Goal: Task Accomplishment & Management: Complete application form

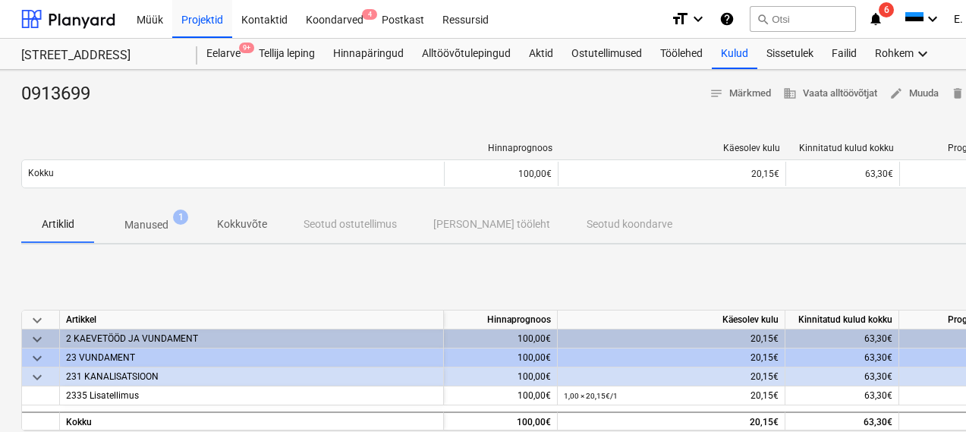
scroll to position [0, 1]
click at [184, 20] on div "Projektid" at bounding box center [203, 18] width 60 height 39
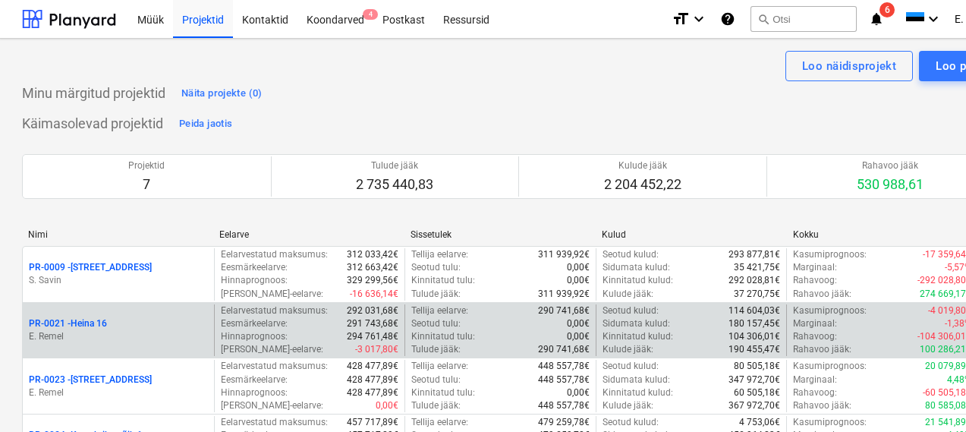
scroll to position [8, 1]
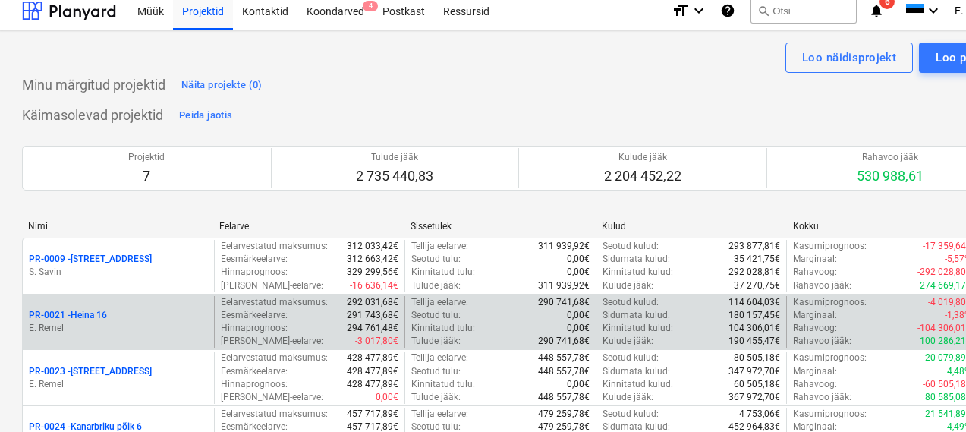
click at [64, 329] on p "E. Remel" at bounding box center [118, 328] width 179 height 13
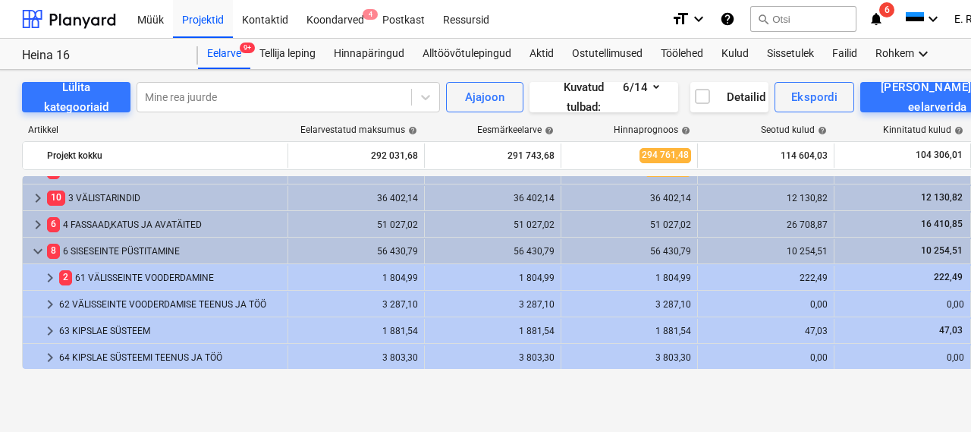
scroll to position [75, 0]
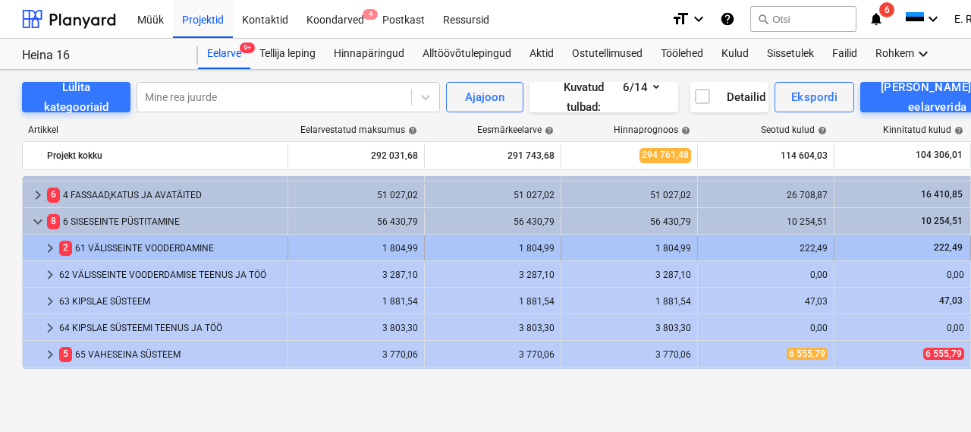
click at [116, 250] on div "2 61 VÄLISSEINTE VOODERDAMINE" at bounding box center [170, 248] width 222 height 24
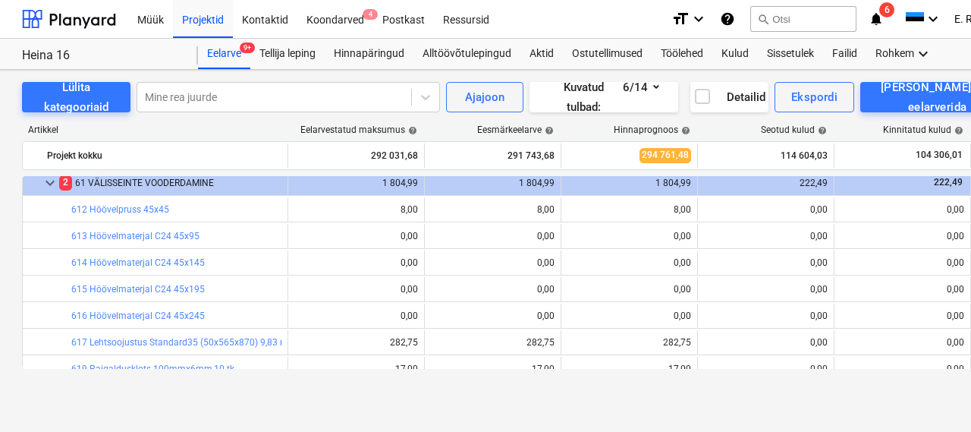
scroll to position [8, 0]
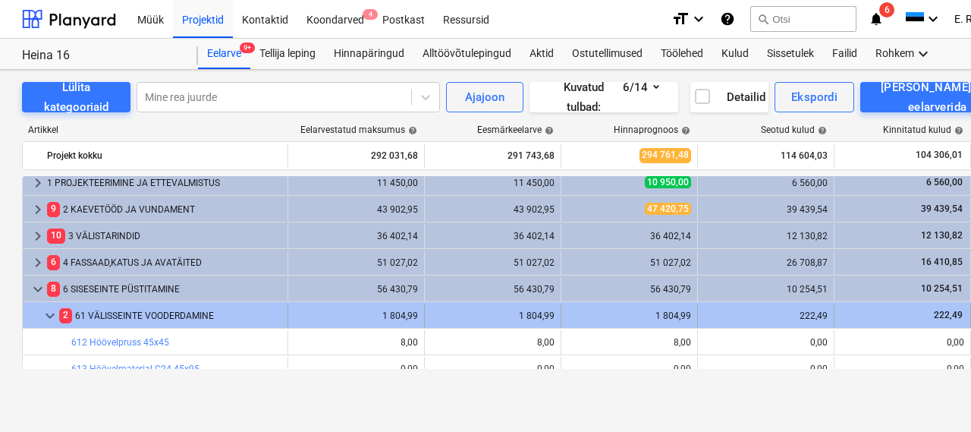
click at [48, 310] on span "keyboard_arrow_down" at bounding box center [50, 315] width 18 height 18
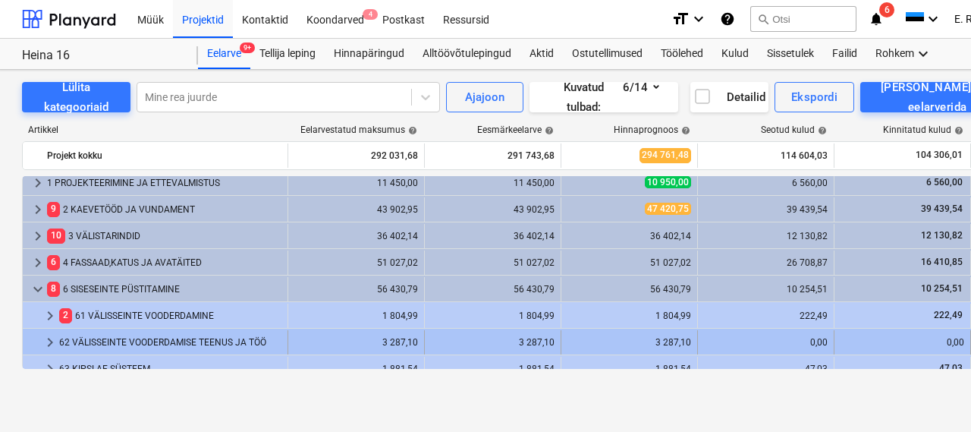
scroll to position [60, 0]
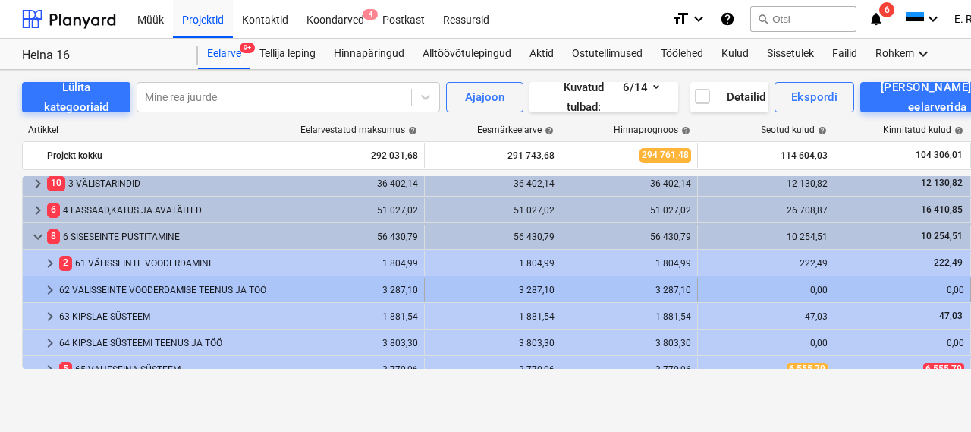
click at [83, 284] on div "62 VÄLISSEINTE VOODERDAMISE TEENUS JA TÖÖ" at bounding box center [170, 290] width 222 height 24
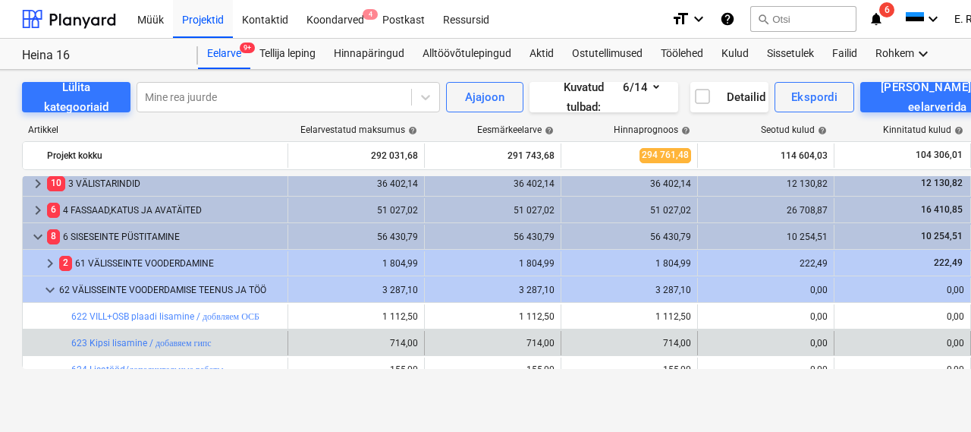
scroll to position [162, 0]
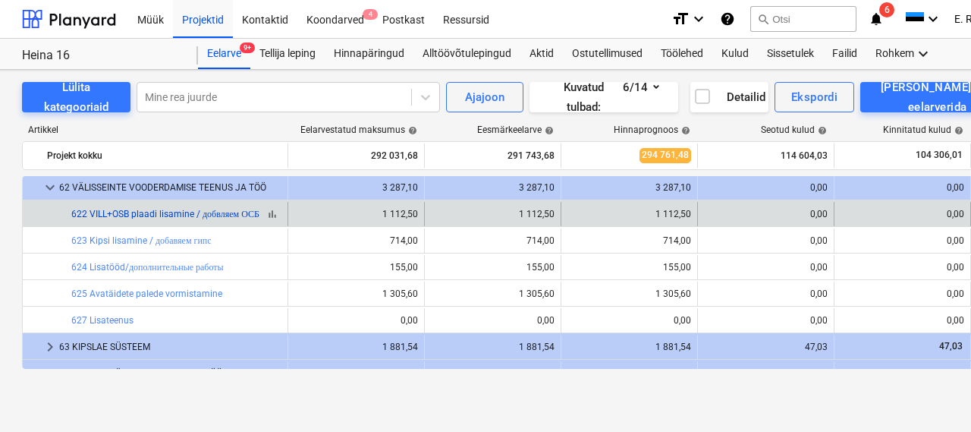
click at [105, 212] on link "622 VILL+OSB plaadi lisamine / добвляем ОСБ" at bounding box center [165, 214] width 188 height 11
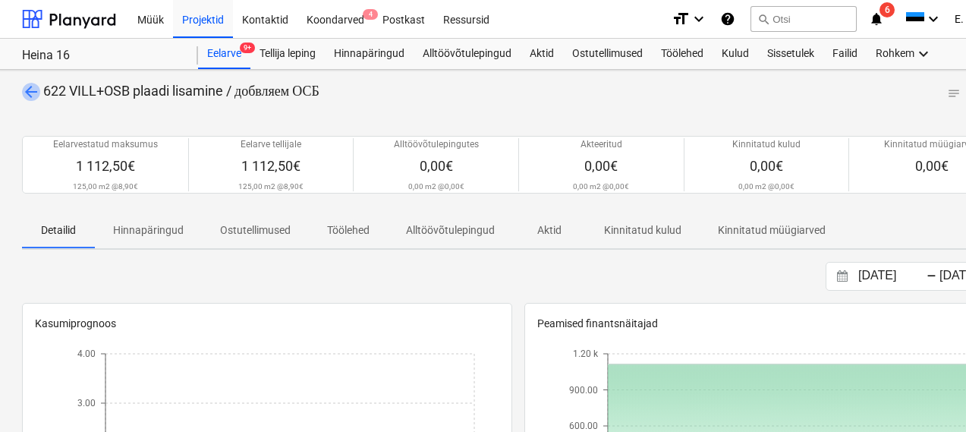
click at [34, 88] on span "arrow_back" at bounding box center [31, 92] width 18 height 18
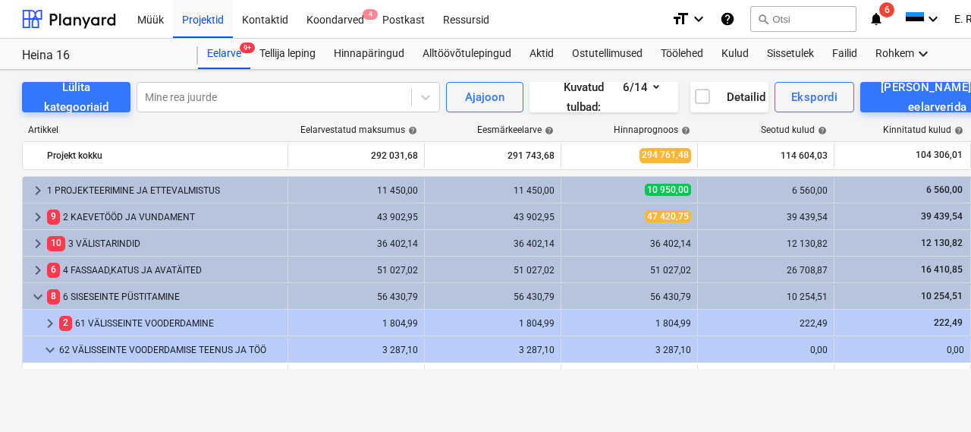
scroll to position [162, 0]
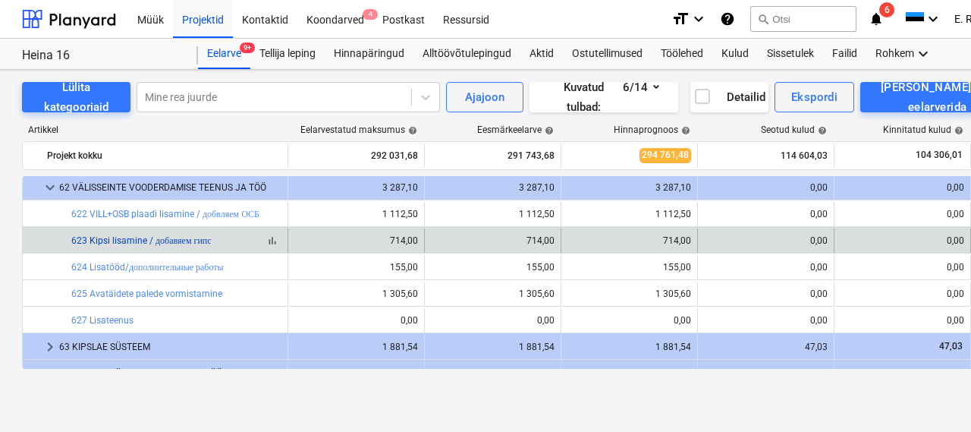
click at [139, 237] on link "623 Kipsi lisamine / добавяем гипс" at bounding box center [141, 240] width 140 height 11
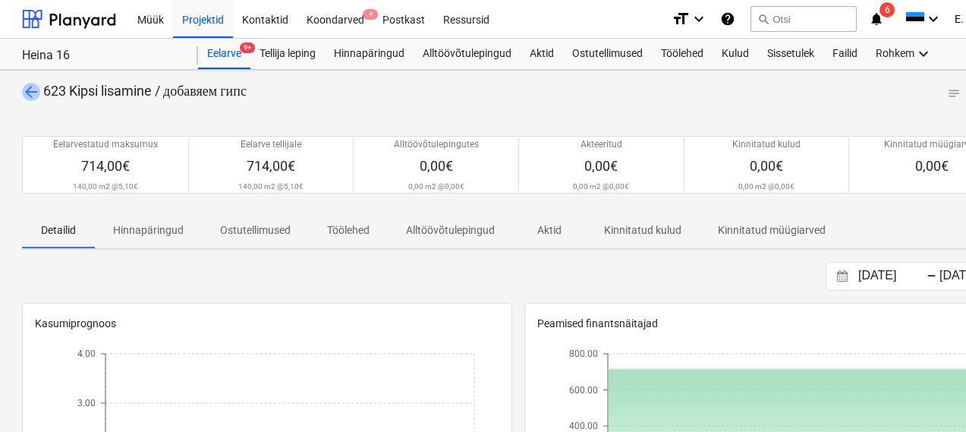
click at [33, 94] on span "arrow_back" at bounding box center [31, 92] width 18 height 18
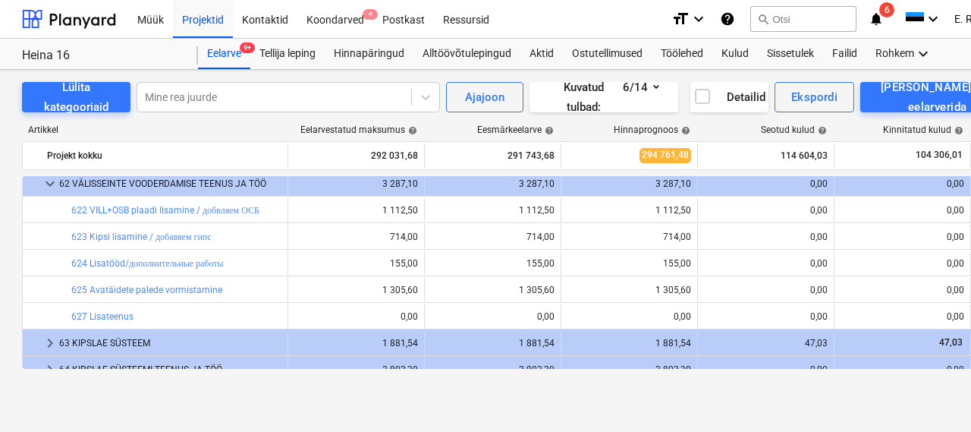
scroll to position [167, 0]
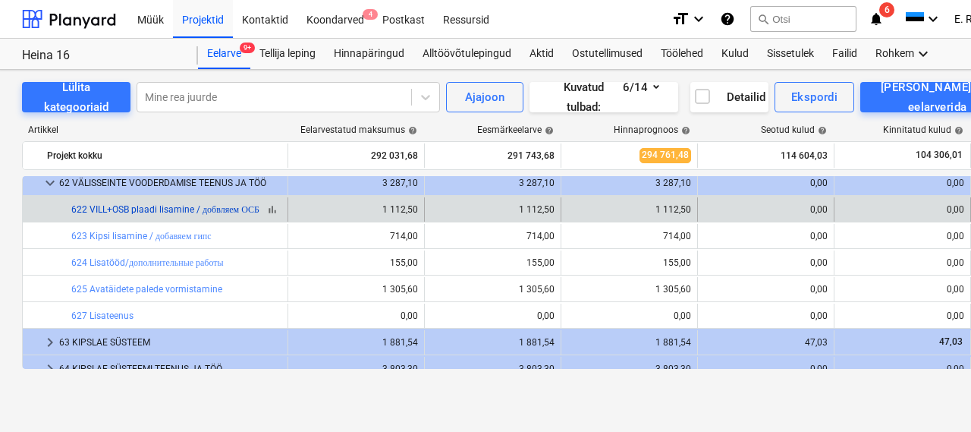
click at [154, 208] on link "622 VILL+OSB plaadi lisamine / добвляем ОСБ" at bounding box center [165, 209] width 188 height 11
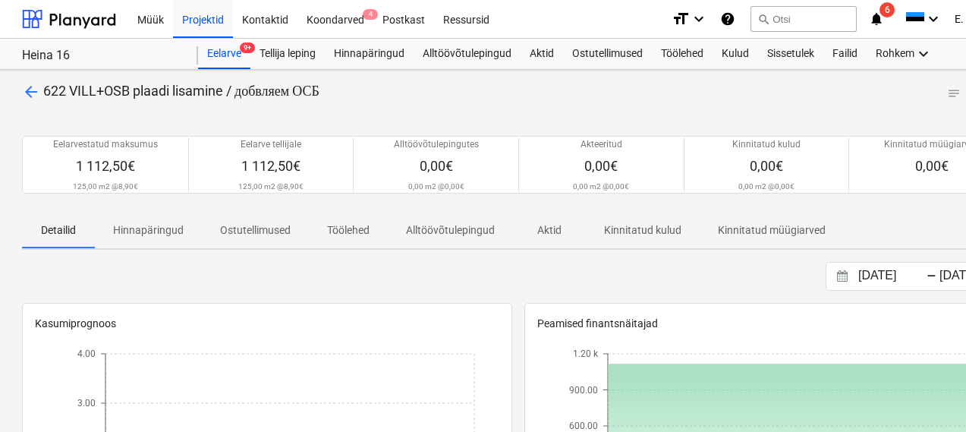
click at [28, 86] on span "arrow_back" at bounding box center [31, 92] width 18 height 18
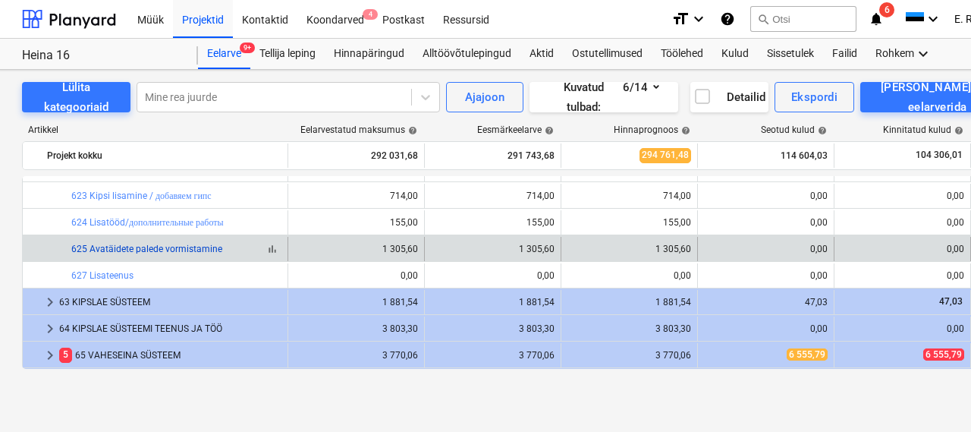
scroll to position [220, 0]
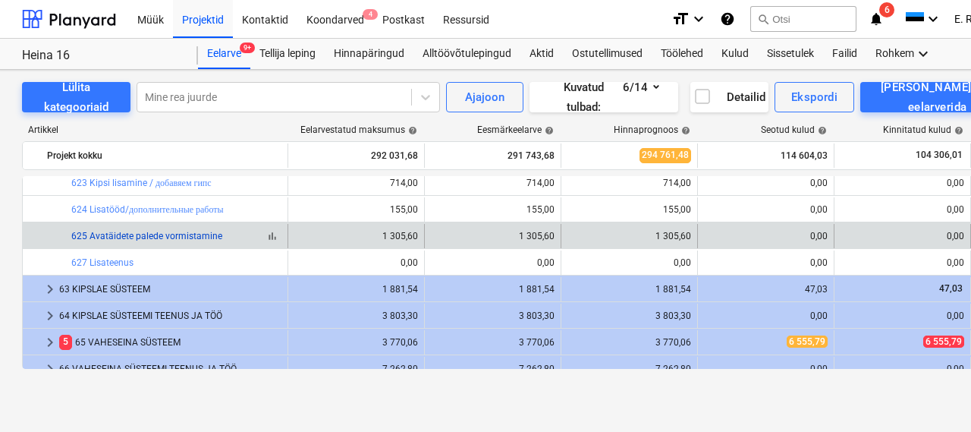
click at [188, 239] on link "625 Avatäidete palede vormistamine" at bounding box center [146, 236] width 151 height 11
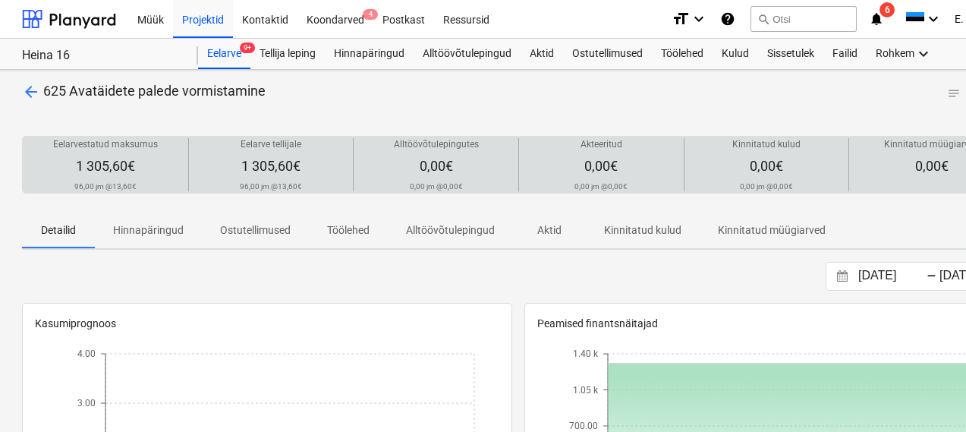
click at [90, 181] on p "96,00 jm @ 13,60€" at bounding box center [105, 186] width 62 height 10
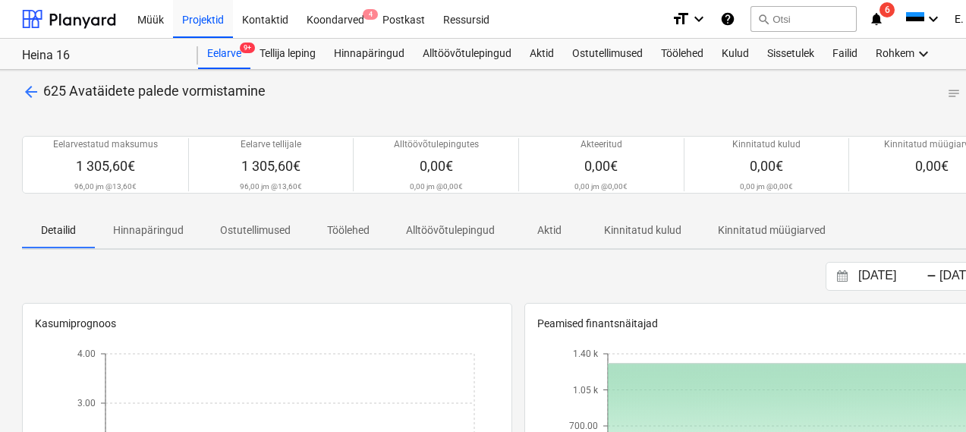
click at [30, 93] on span "arrow_back" at bounding box center [31, 92] width 18 height 18
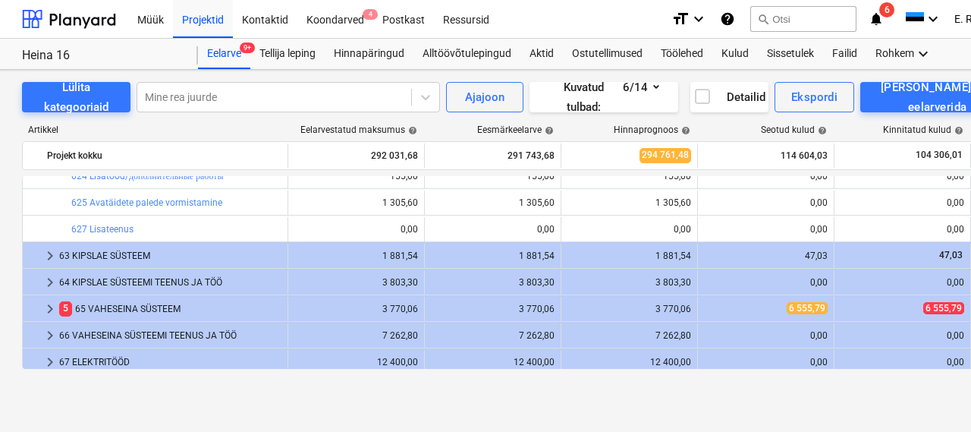
scroll to position [303, 0]
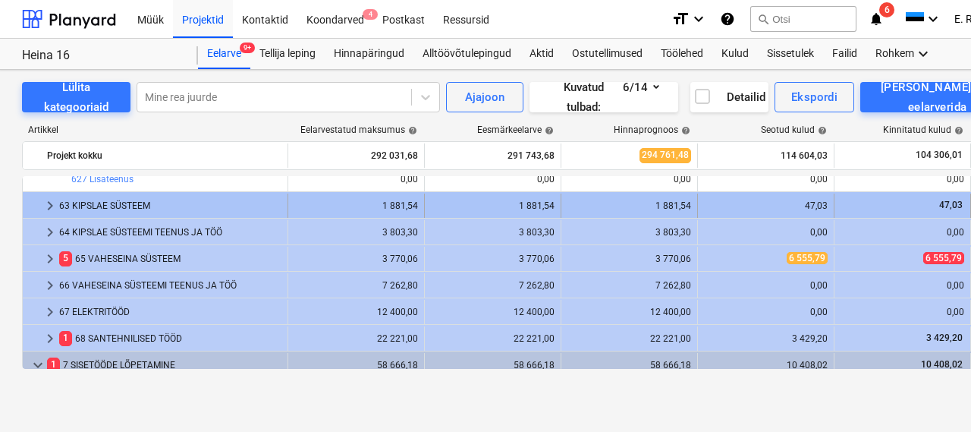
click at [116, 205] on div "63 KIPSLAE SÜSTEEM" at bounding box center [170, 205] width 222 height 24
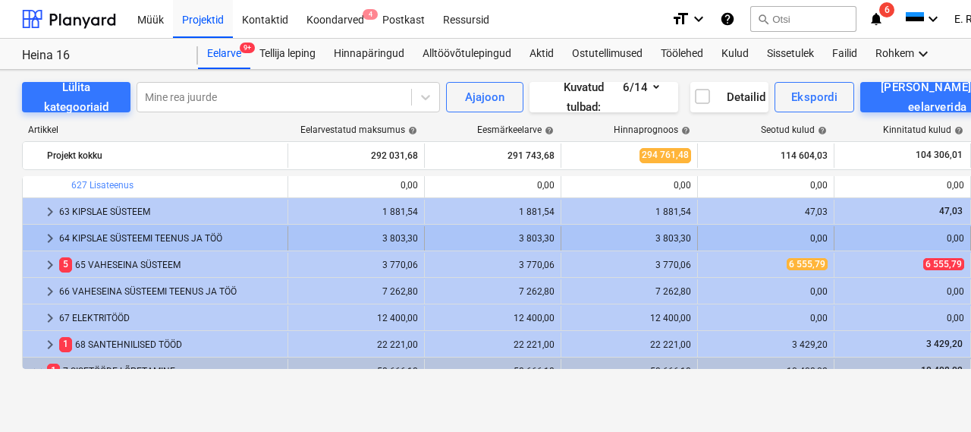
click at [83, 238] on div "64 KIPSLAE SÜSTEEMI TEENUS JA TÖÖ" at bounding box center [170, 238] width 222 height 24
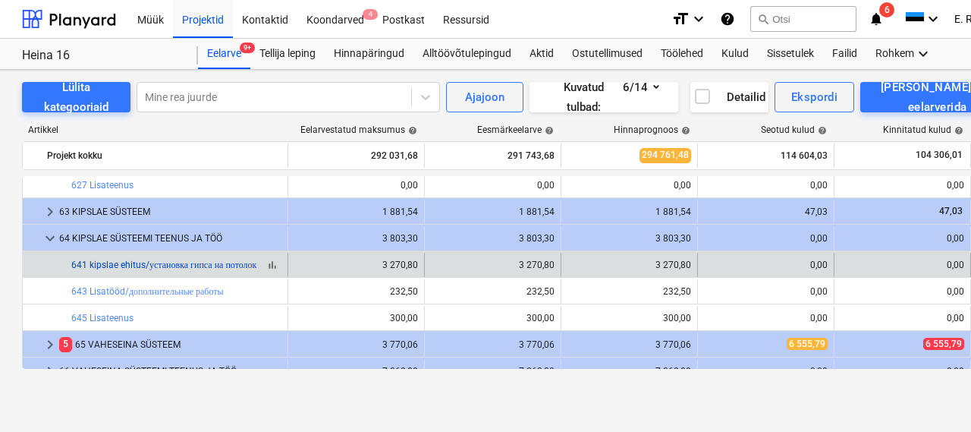
scroll to position [334, 0]
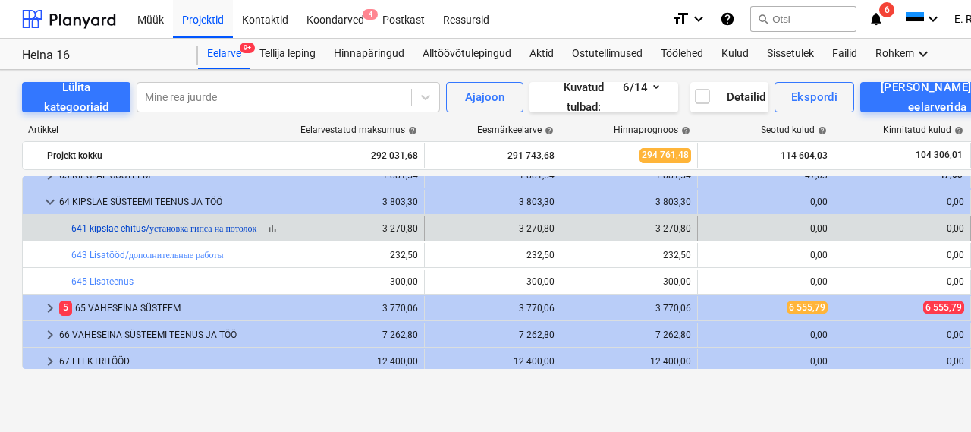
click at [108, 223] on link "641 kipslae ehitus/установка гипса на потолок" at bounding box center [163, 228] width 185 height 11
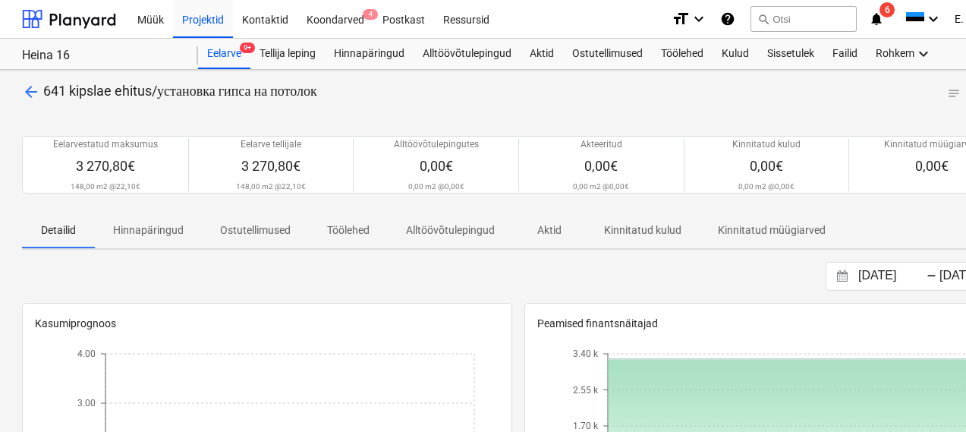
click at [30, 89] on span "arrow_back" at bounding box center [31, 92] width 18 height 18
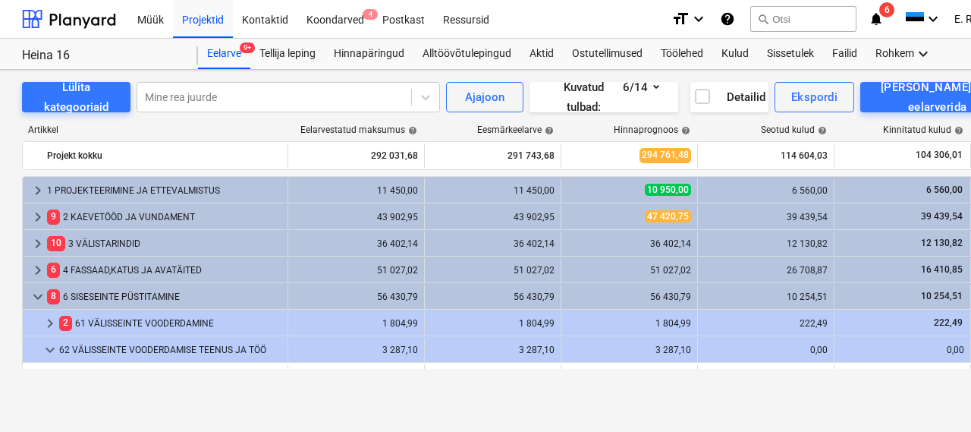
scroll to position [334, 0]
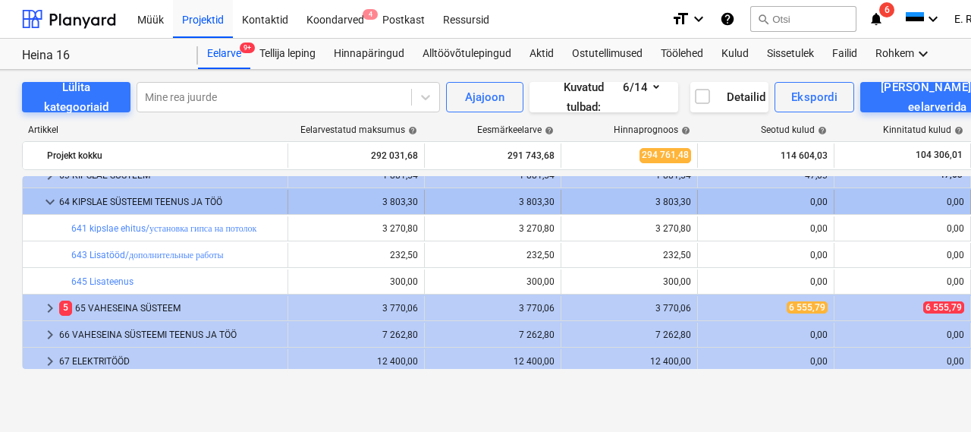
click at [55, 193] on span "keyboard_arrow_down" at bounding box center [50, 202] width 18 height 18
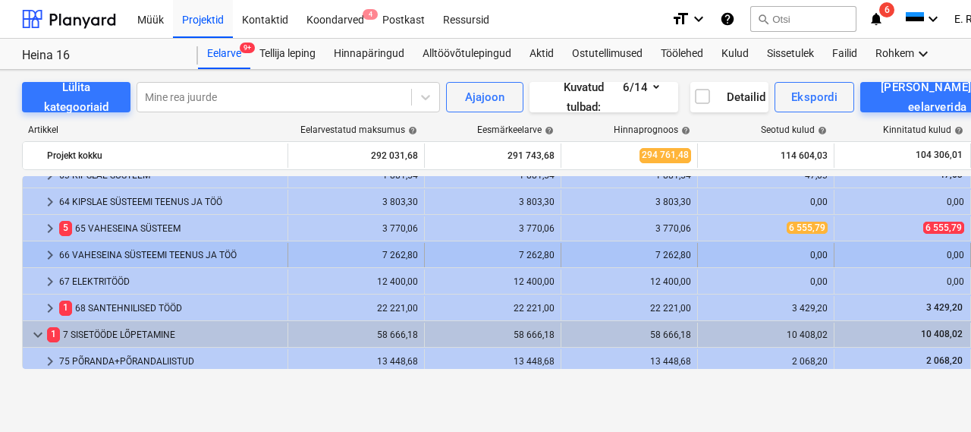
click at [93, 252] on div "66 VAHESEINA SÜSTEEMI TEENUS JA TÖÖ" at bounding box center [170, 255] width 222 height 24
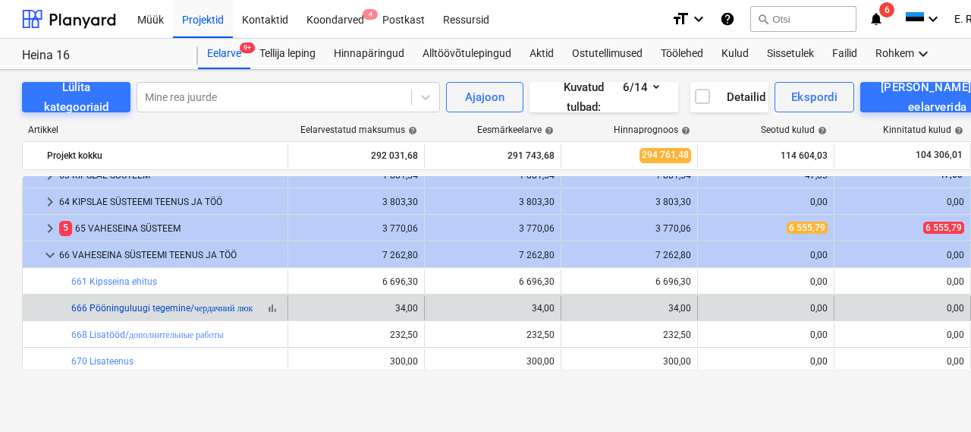
scroll to position [400, 0]
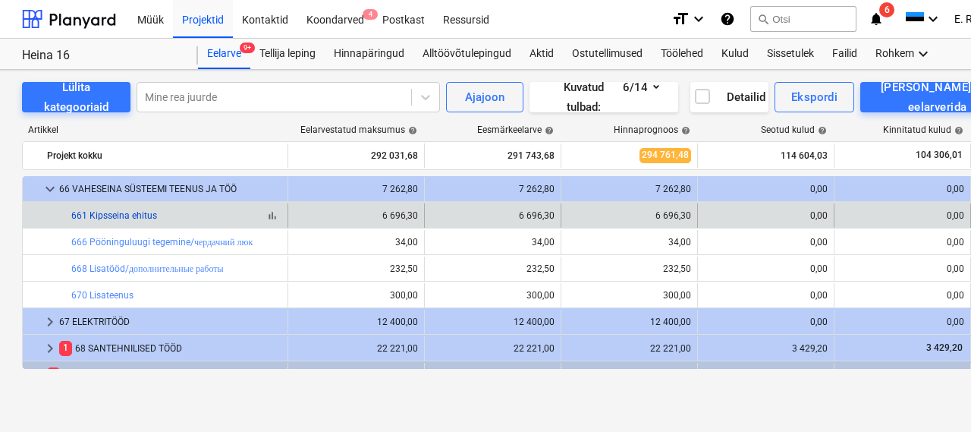
click at [112, 215] on link "661 Kipsseina ehitus" at bounding box center [114, 215] width 86 height 11
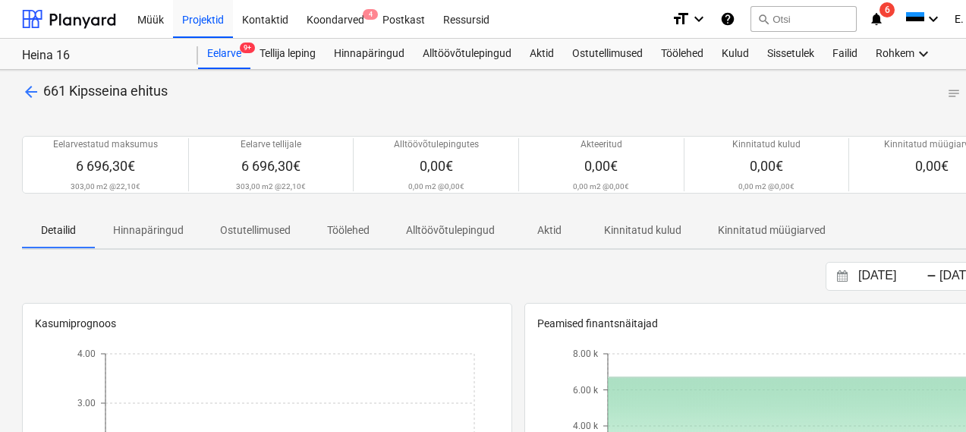
click at [30, 83] on span "arrow_back" at bounding box center [31, 92] width 18 height 18
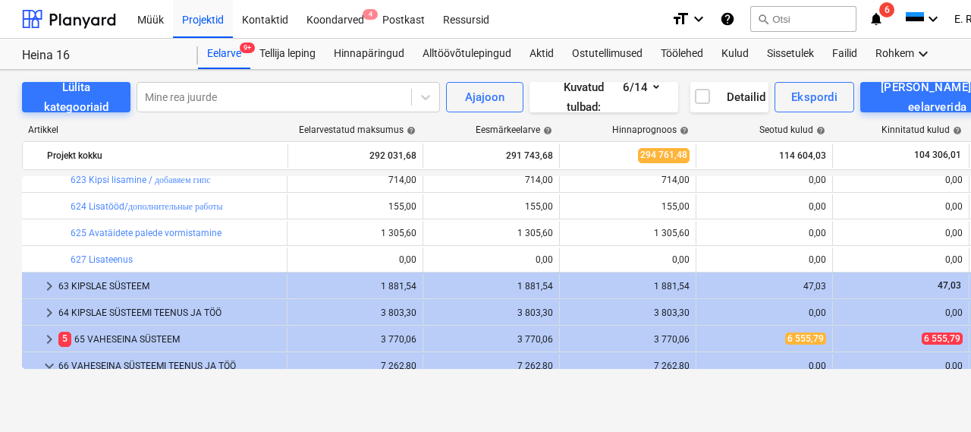
scroll to position [129, 2]
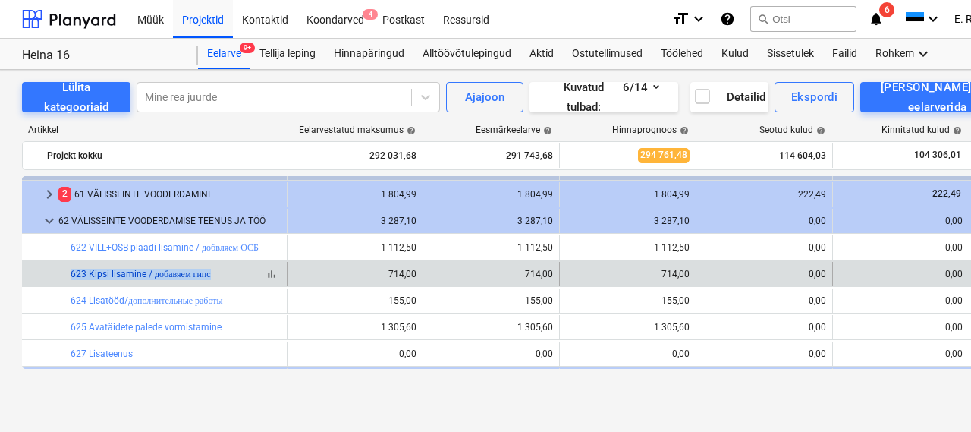
click at [114, 275] on link "623 Kipsi lisamine / добавяем гипс" at bounding box center [141, 274] width 140 height 11
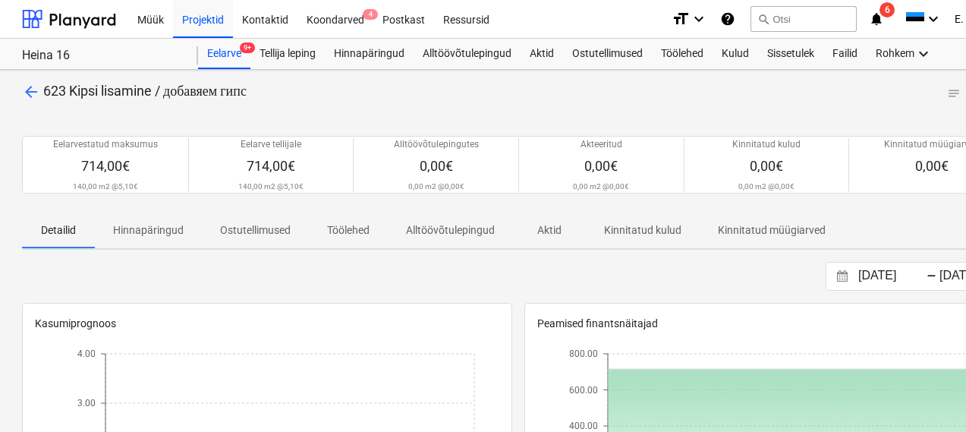
click at [33, 88] on span "arrow_back" at bounding box center [31, 92] width 18 height 18
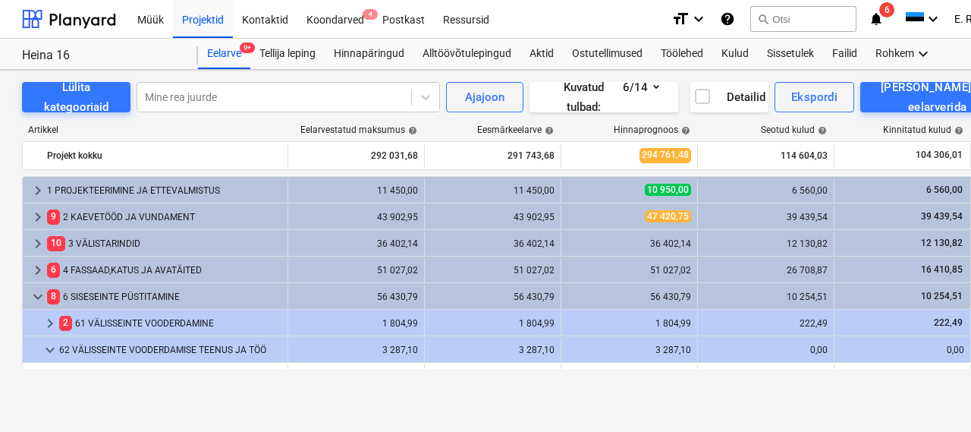
scroll to position [129, 0]
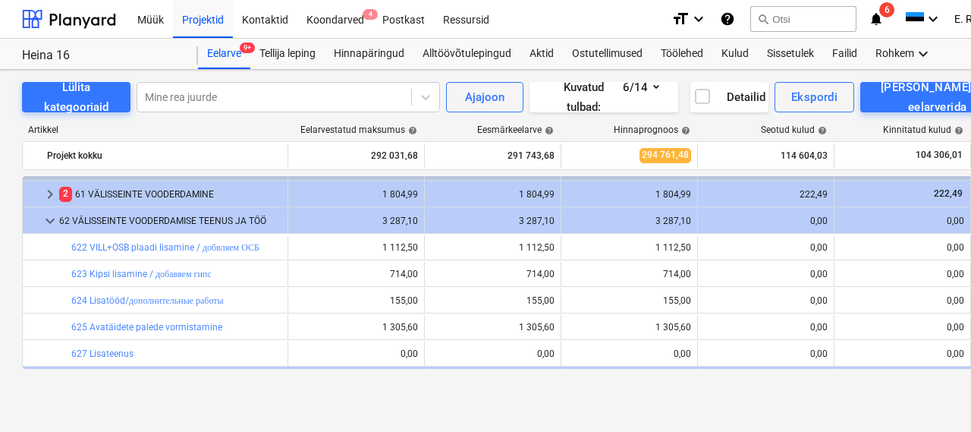
click at [176, 246] on link "622 VILL+OSB plaadi lisamine / добвляем ОСБ" at bounding box center [165, 247] width 188 height 11
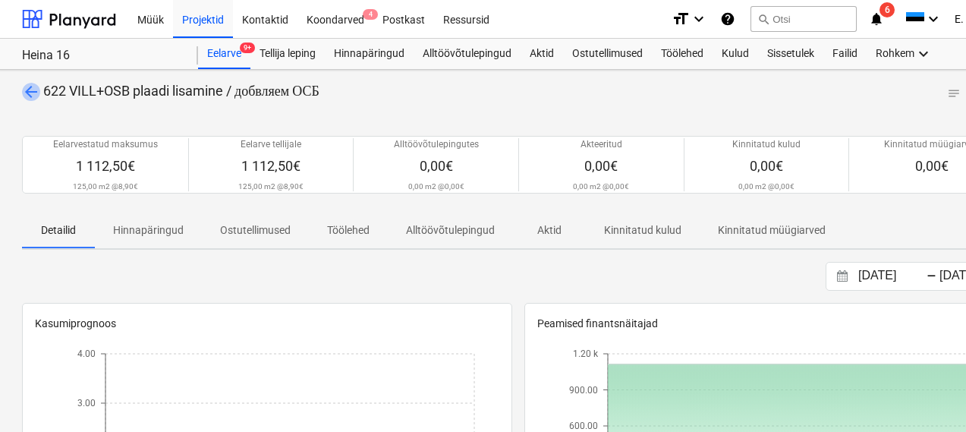
click at [33, 86] on span "arrow_back" at bounding box center [31, 92] width 18 height 18
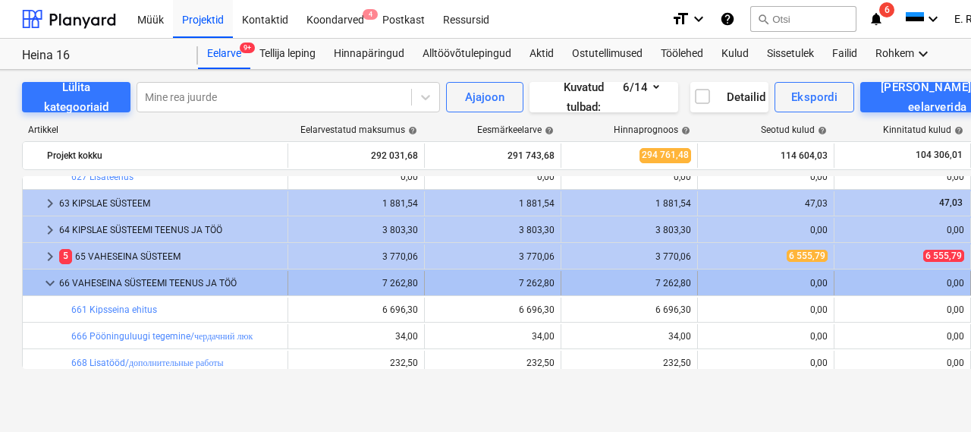
scroll to position [342, 0]
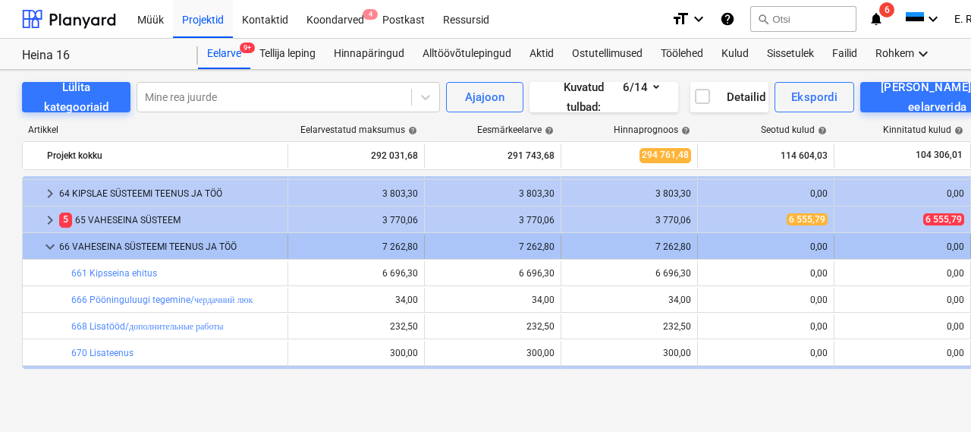
click at [46, 247] on span "keyboard_arrow_down" at bounding box center [50, 246] width 18 height 18
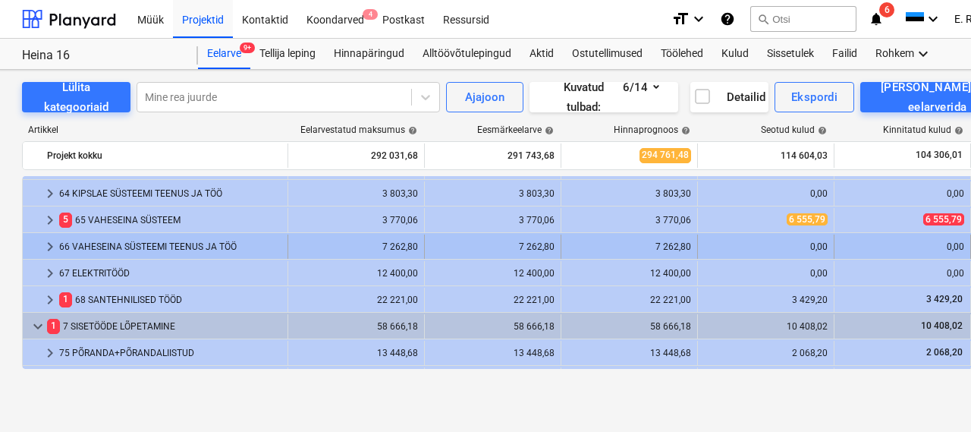
click at [97, 244] on div "66 VAHESEINA SÜSTEEMI TEENUS JA TÖÖ" at bounding box center [170, 246] width 222 height 24
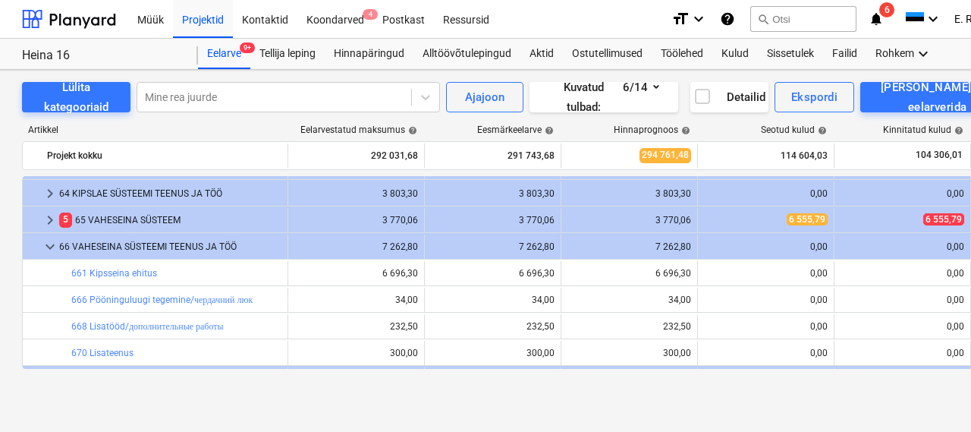
scroll to position [377, 0]
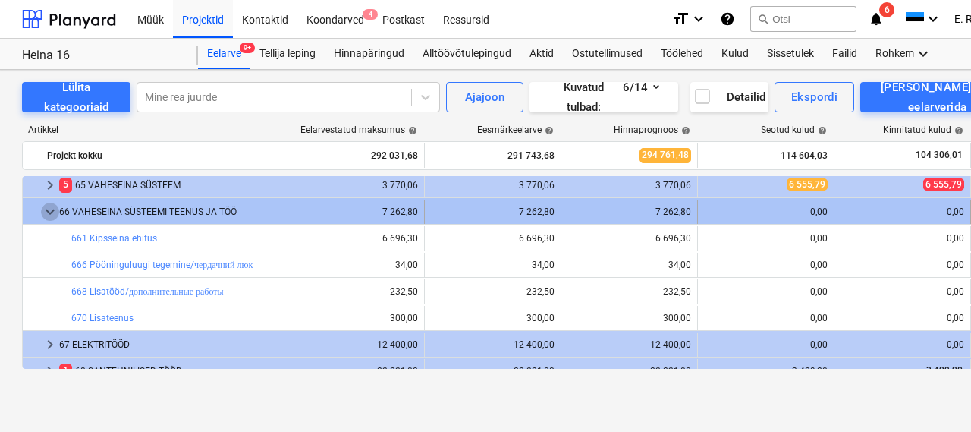
click at [49, 215] on span "keyboard_arrow_down" at bounding box center [50, 212] width 18 height 18
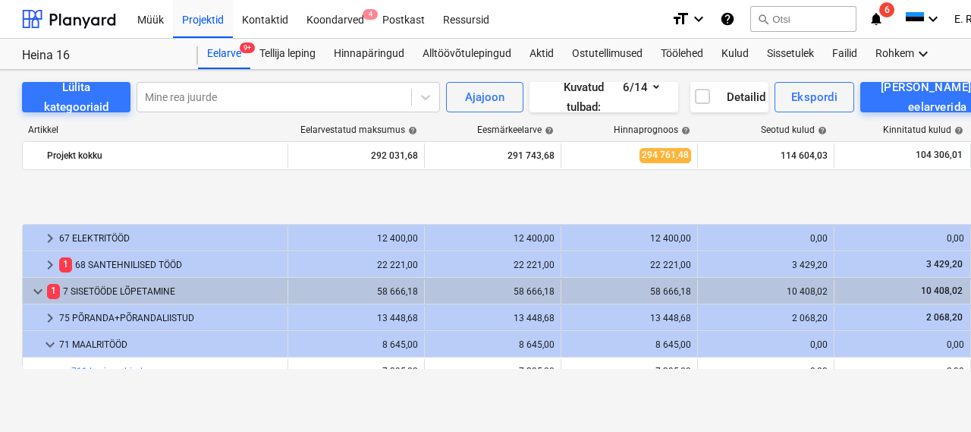
scroll to position [464, 0]
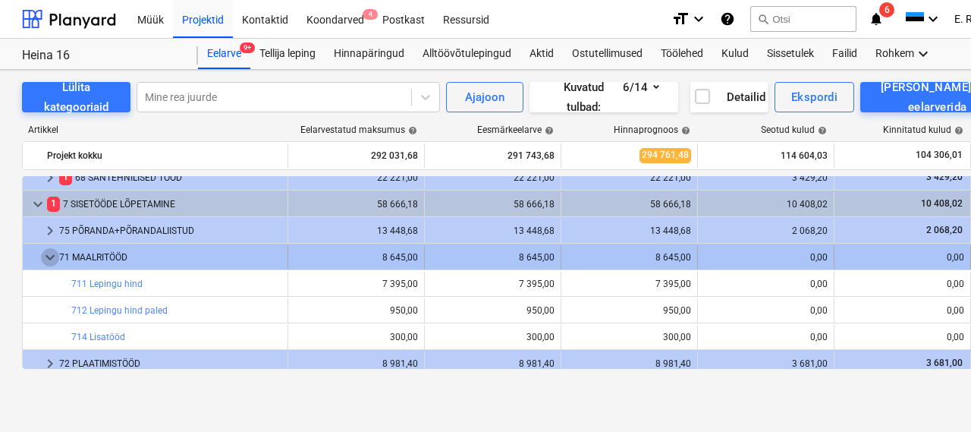
click at [52, 260] on span "keyboard_arrow_down" at bounding box center [50, 257] width 18 height 18
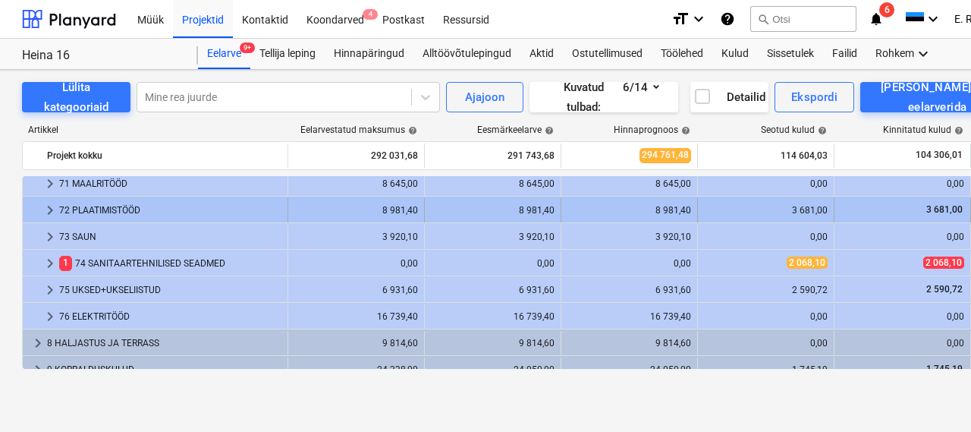
scroll to position [536, 0]
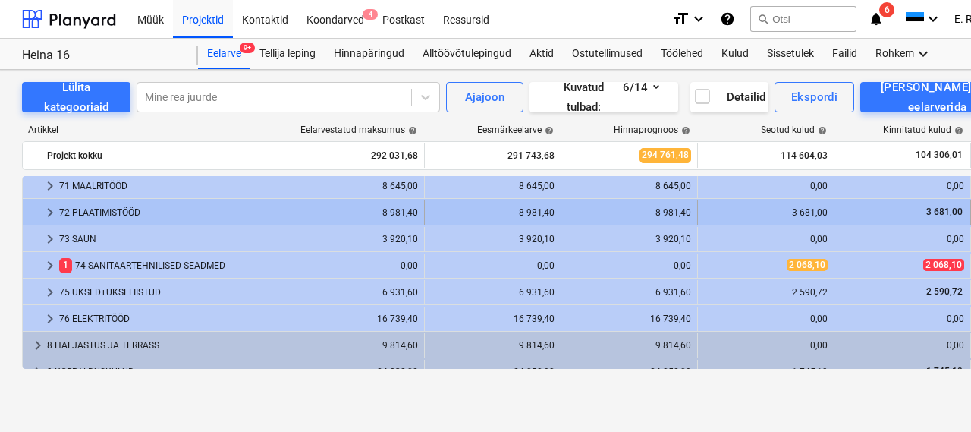
click at [78, 213] on div "72 PLAATIMISTÖÖD" at bounding box center [170, 212] width 222 height 24
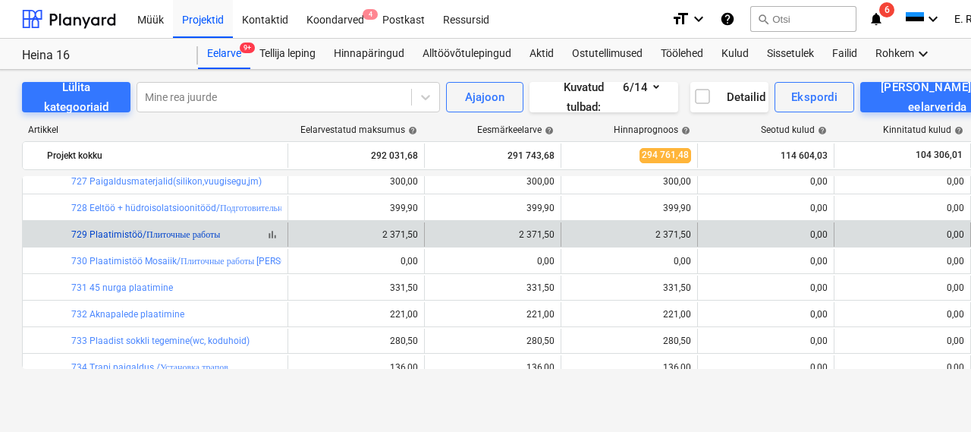
scroll to position [718, 0]
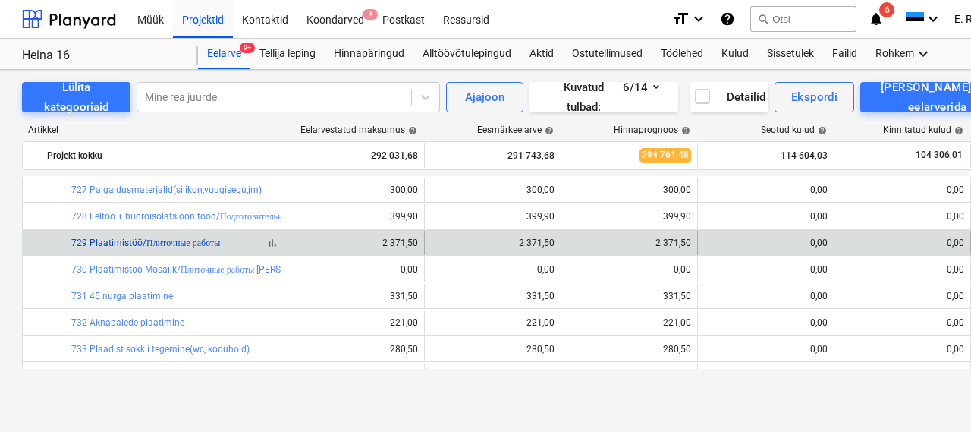
click at [108, 245] on link "729 Plaatimistöö/Плиточные работы" at bounding box center [145, 242] width 149 height 11
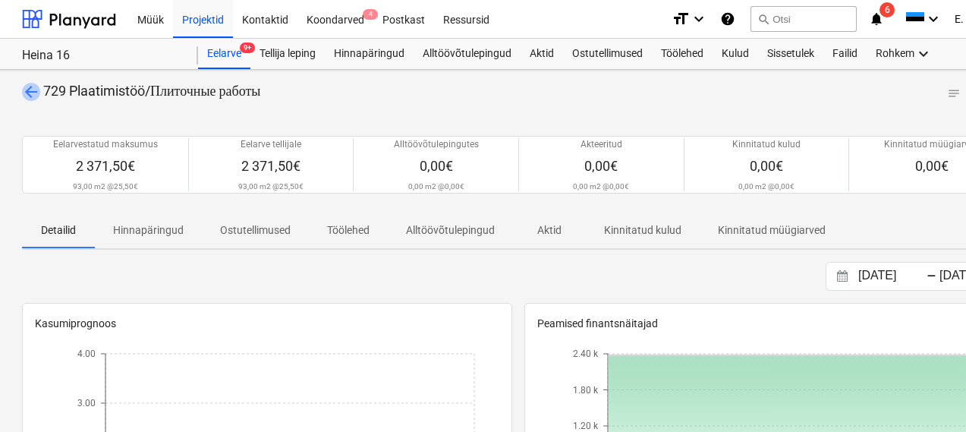
click at [32, 96] on span "arrow_back" at bounding box center [31, 92] width 18 height 18
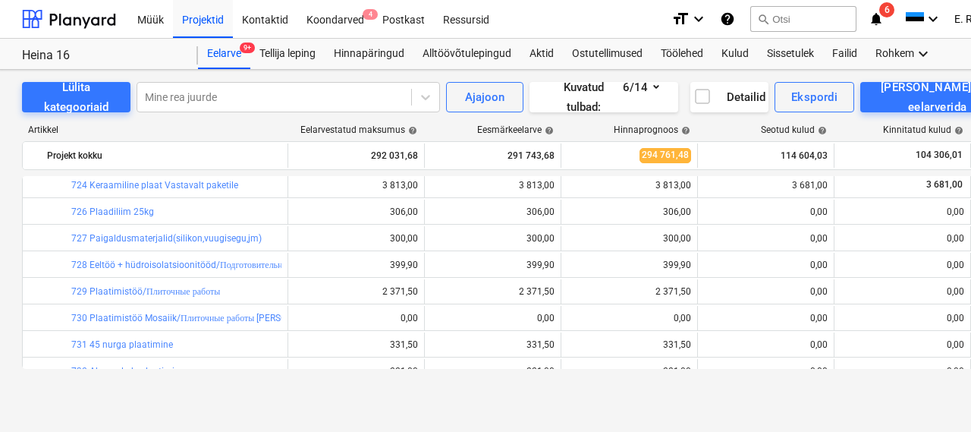
scroll to position [639, 0]
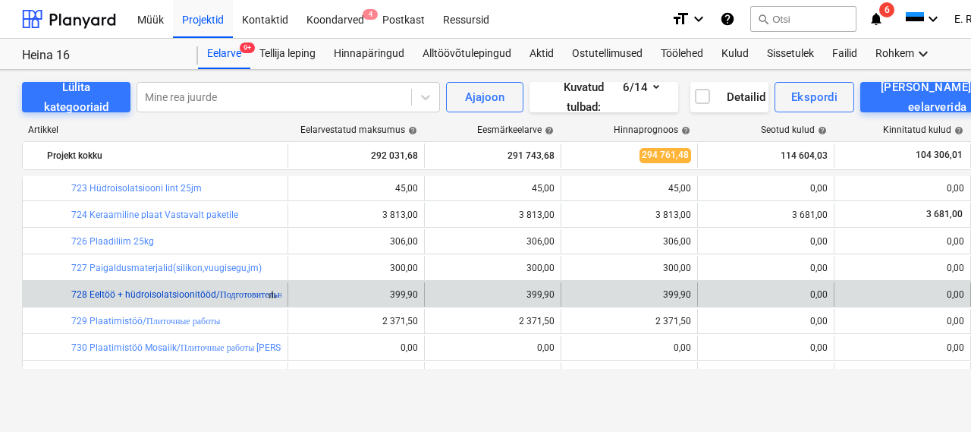
click at [159, 297] on link "728 Eeltöö + hüdroisolatsioonitööd/Подготовительные работы+ гидроизоляция" at bounding box center [229, 294] width 317 height 11
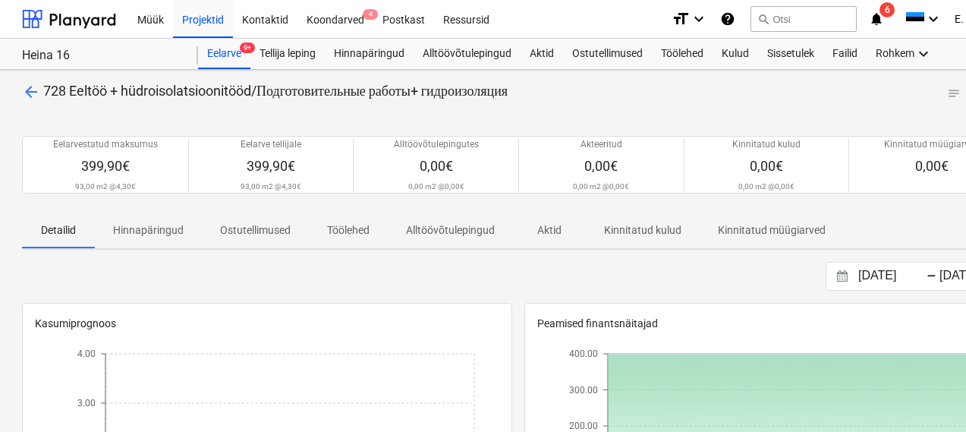
click at [33, 95] on span "arrow_back" at bounding box center [31, 92] width 18 height 18
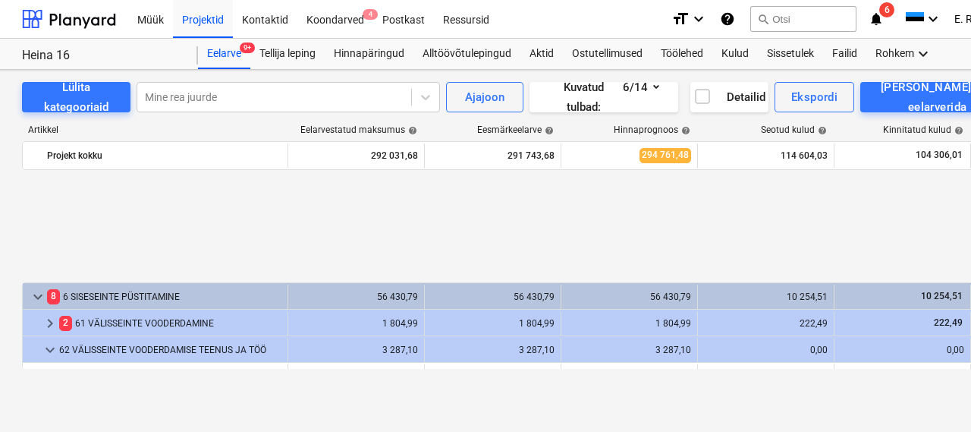
scroll to position [639, 0]
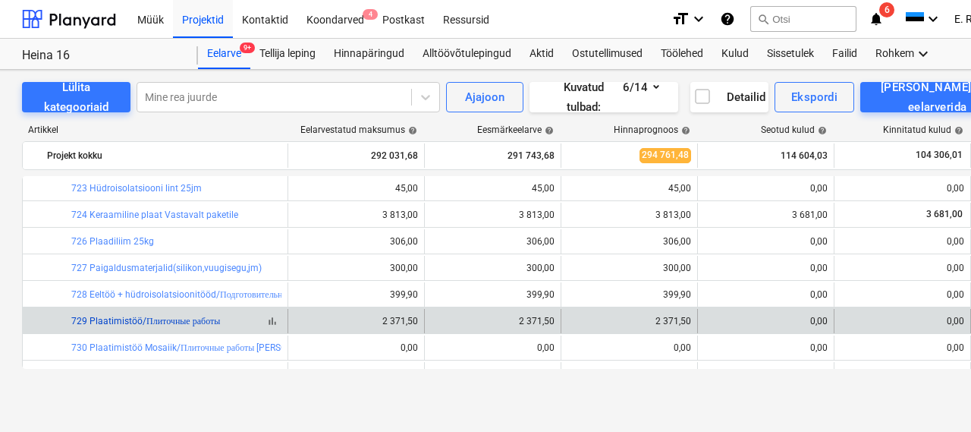
click at [132, 320] on link "729 Plaatimistöö/Плиточные работы" at bounding box center [145, 321] width 149 height 11
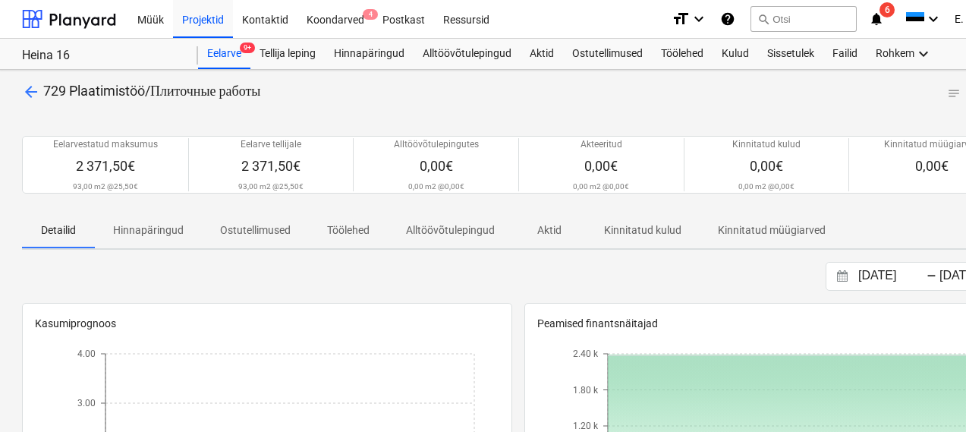
click at [33, 90] on span "arrow_back" at bounding box center [31, 92] width 18 height 18
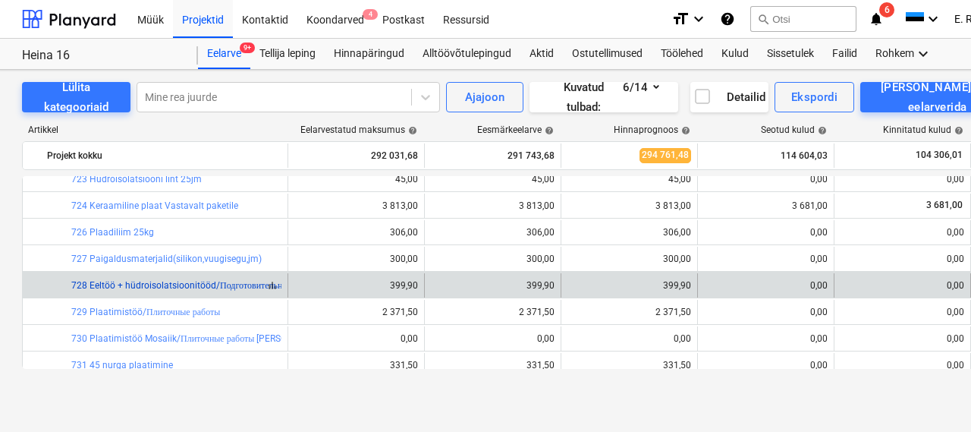
scroll to position [724, 0]
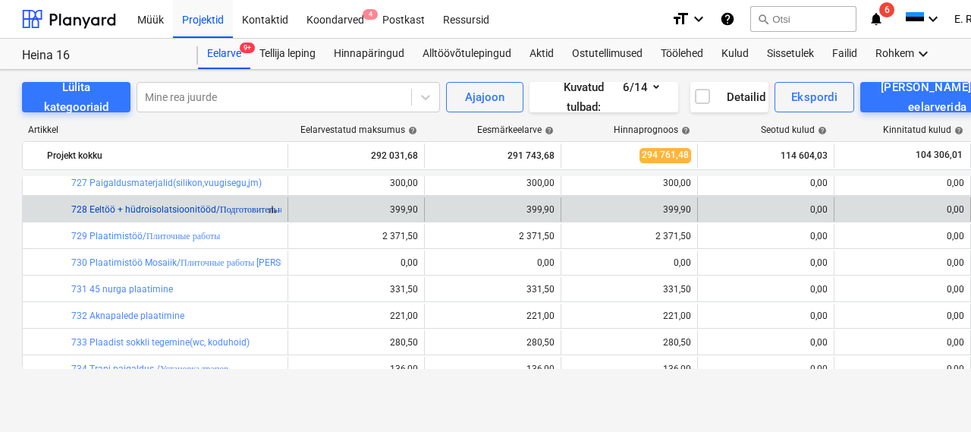
click at [142, 209] on link "728 Eeltöö + hüdroisolatsioonitööd/Подготовительные работы+ гидроизоляция" at bounding box center [229, 209] width 317 height 11
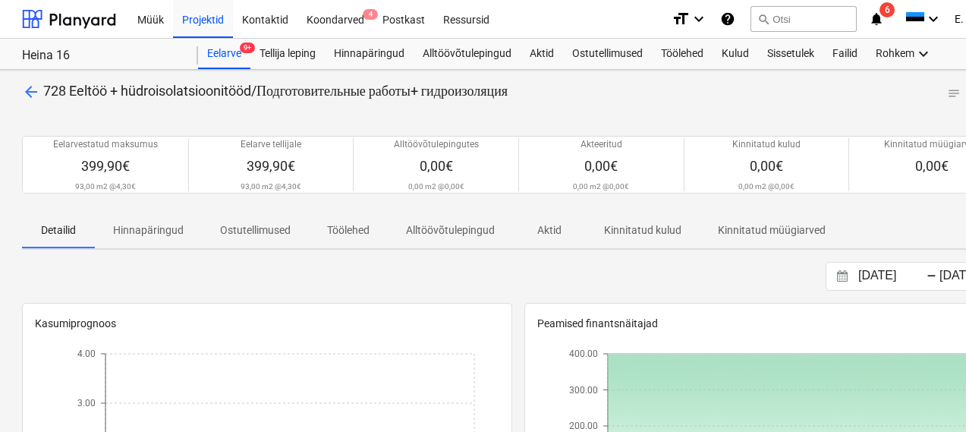
click at [27, 88] on span "arrow_back" at bounding box center [31, 92] width 18 height 18
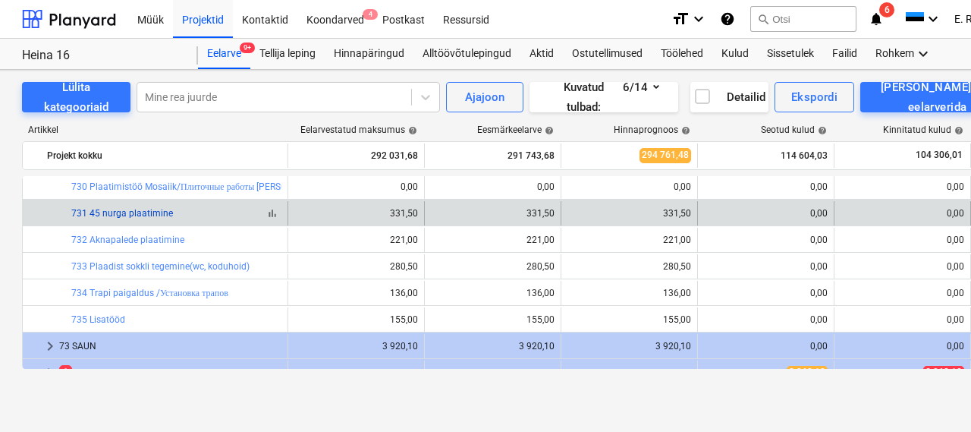
scroll to position [746, 0]
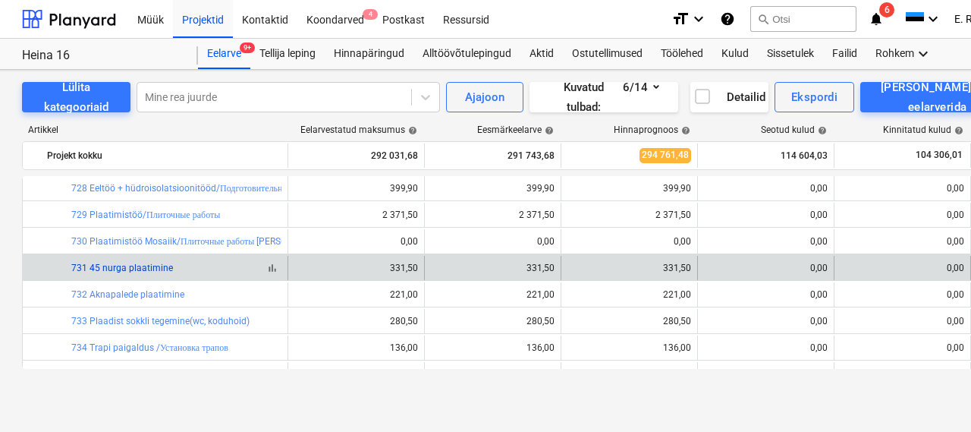
click at [120, 267] on link "731 45 nurga plaatimine" at bounding box center [122, 267] width 102 height 11
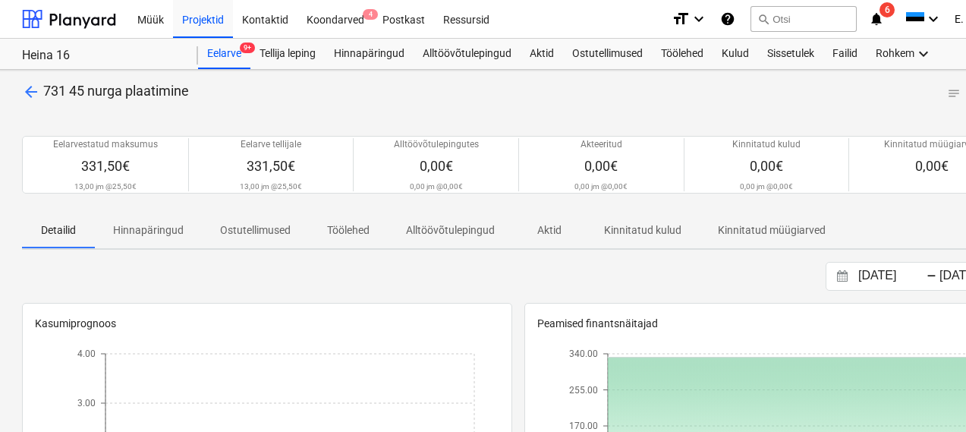
click at [26, 96] on span "arrow_back" at bounding box center [31, 92] width 18 height 18
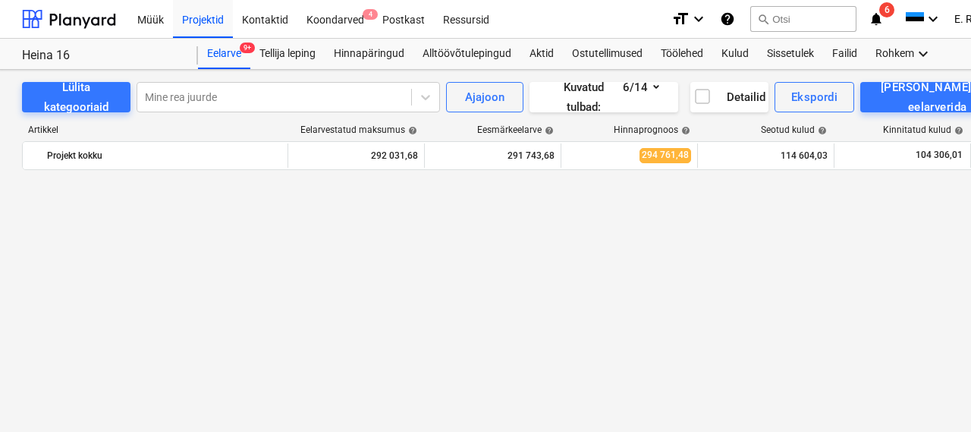
scroll to position [746, 0]
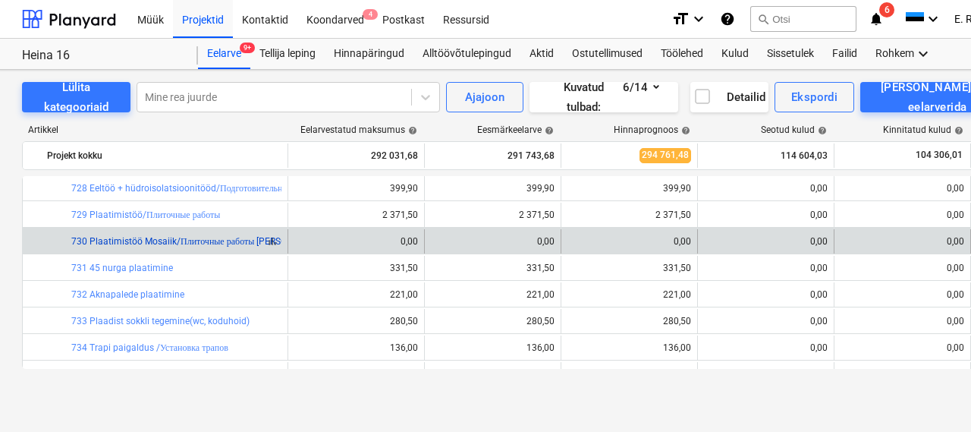
click at [119, 241] on link "730 Plaatimistöö Mosaiik/Плиточные работы [PERSON_NAME]" at bounding box center [198, 241] width 254 height 11
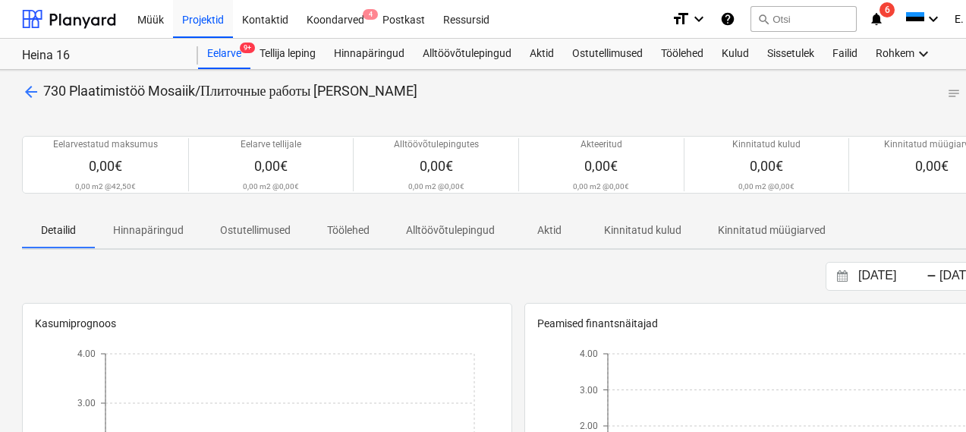
click at [23, 95] on span "arrow_back" at bounding box center [31, 92] width 18 height 18
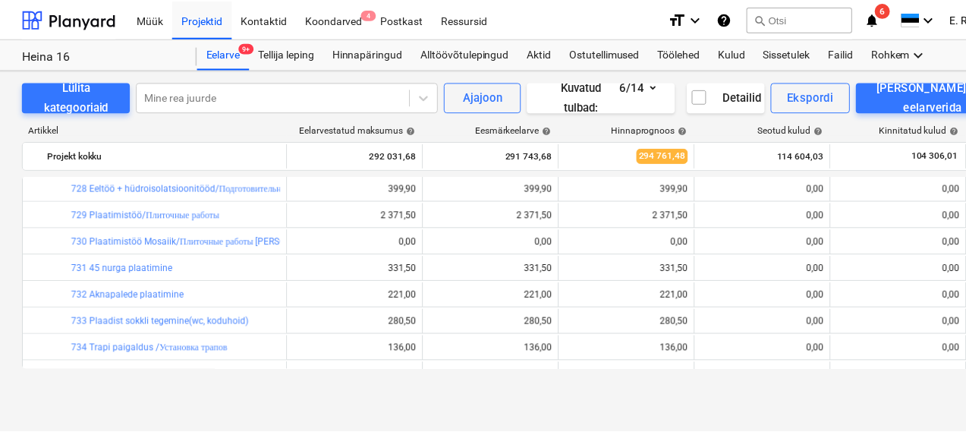
scroll to position [728, 0]
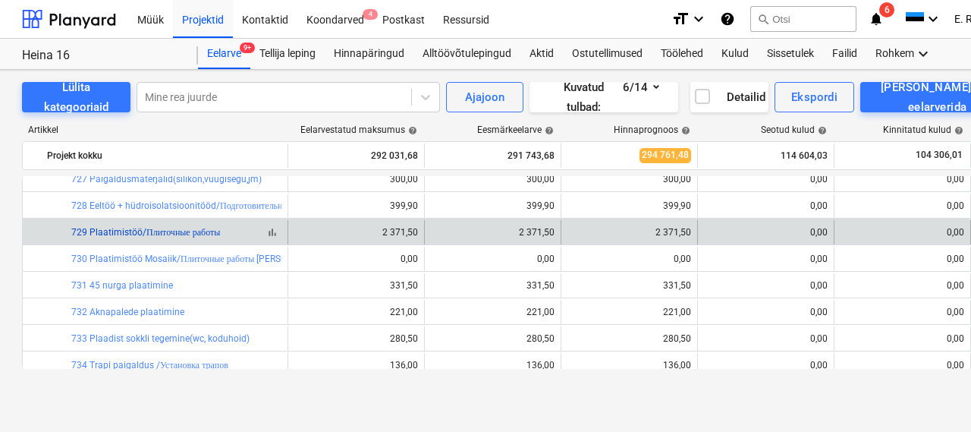
click at [118, 234] on link "729 Plaatimistöö/Плиточные работы" at bounding box center [145, 232] width 149 height 11
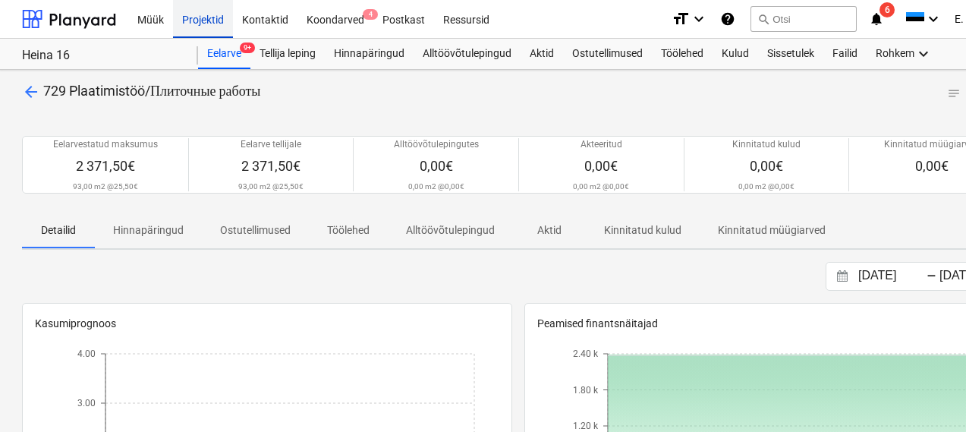
click at [200, 12] on div "Projektid" at bounding box center [203, 18] width 60 height 39
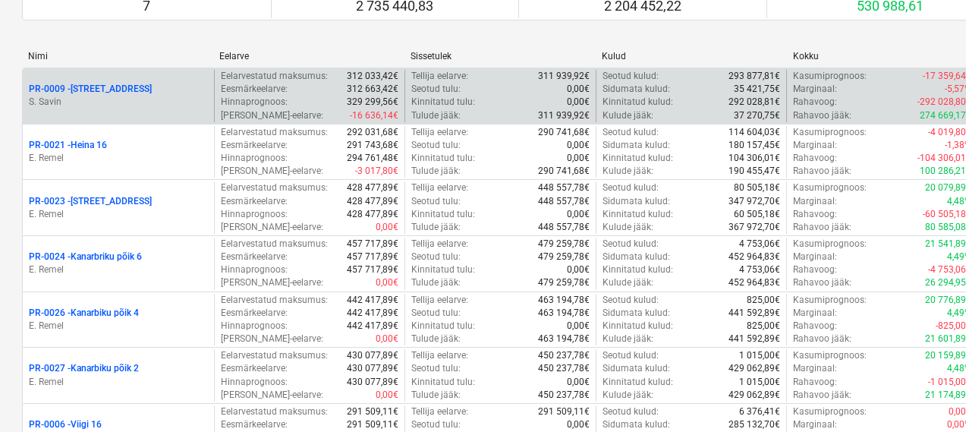
scroll to position [165, 1]
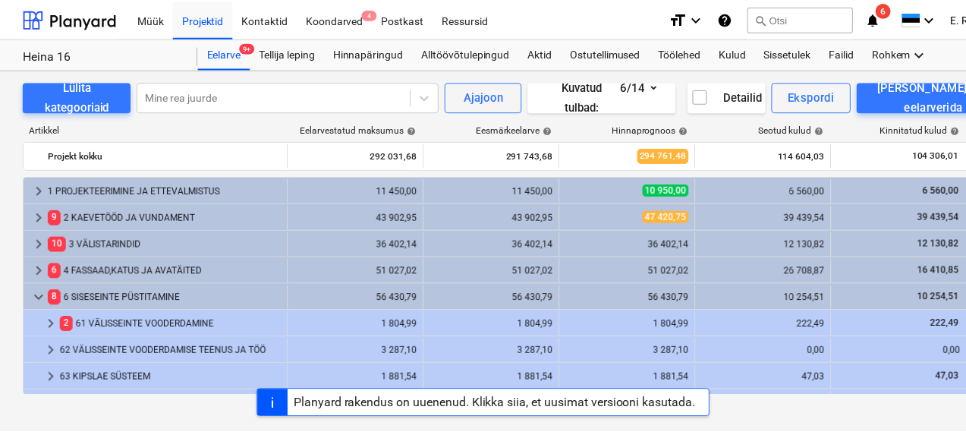
scroll to position [292, 0]
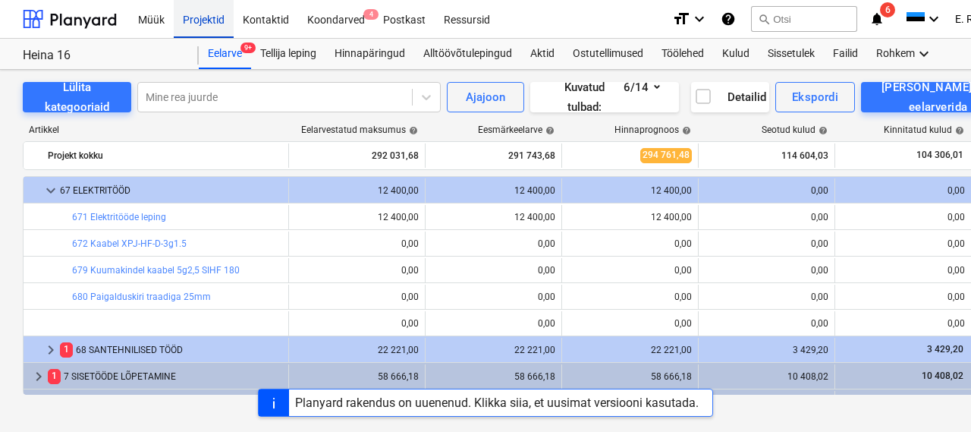
click at [217, 16] on div "Projektid" at bounding box center [204, 18] width 60 height 39
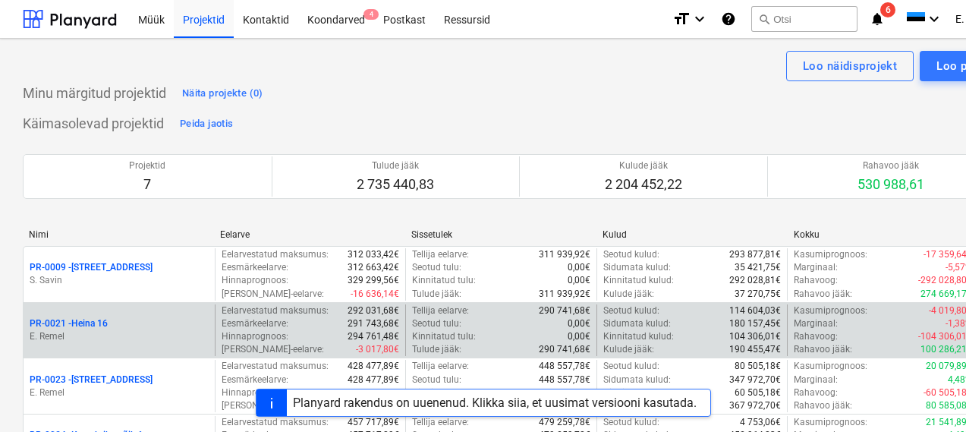
click at [121, 327] on div "PR-0021 - Heina 16" at bounding box center [119, 323] width 179 height 13
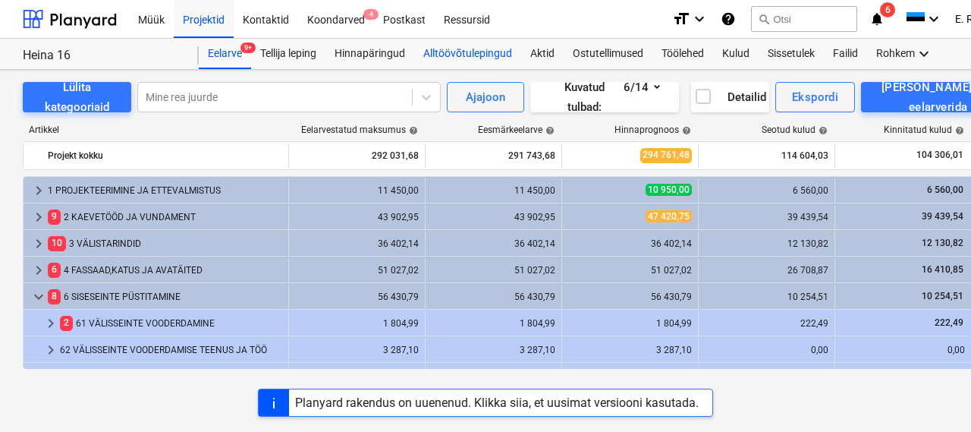
click at [476, 56] on div "Alltöövõtulepingud" at bounding box center [467, 54] width 107 height 30
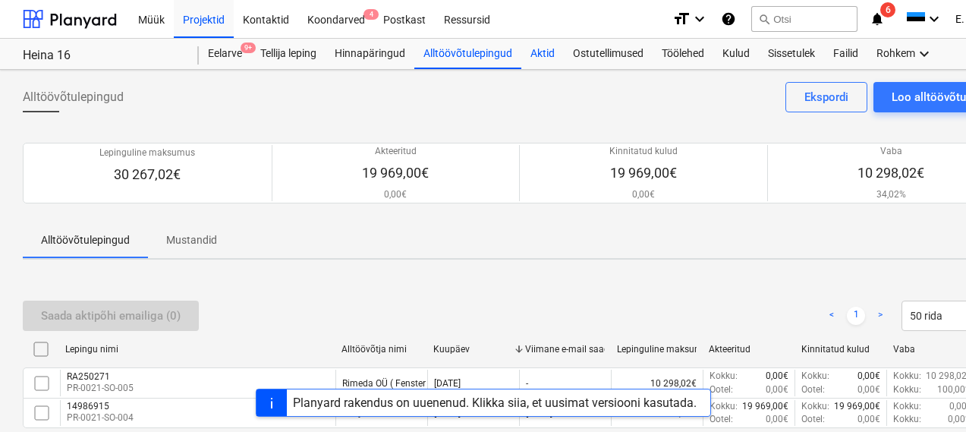
click at [542, 50] on div "Aktid" at bounding box center [542, 54] width 42 height 30
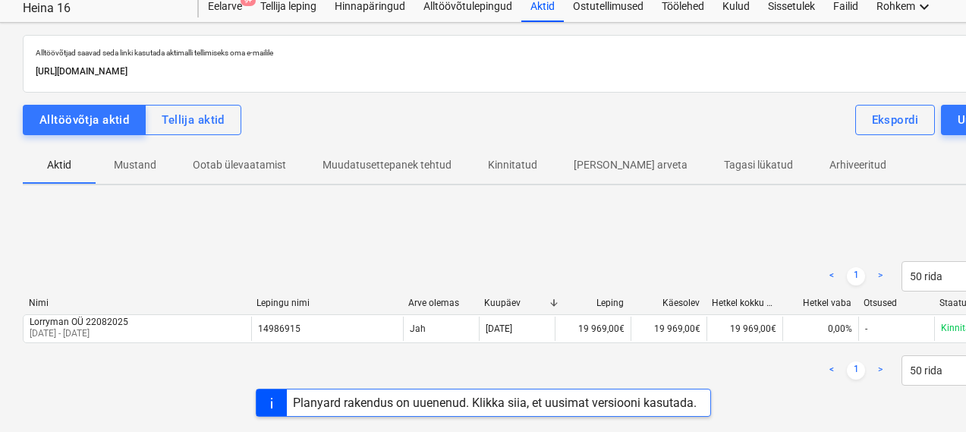
scroll to position [31, 0]
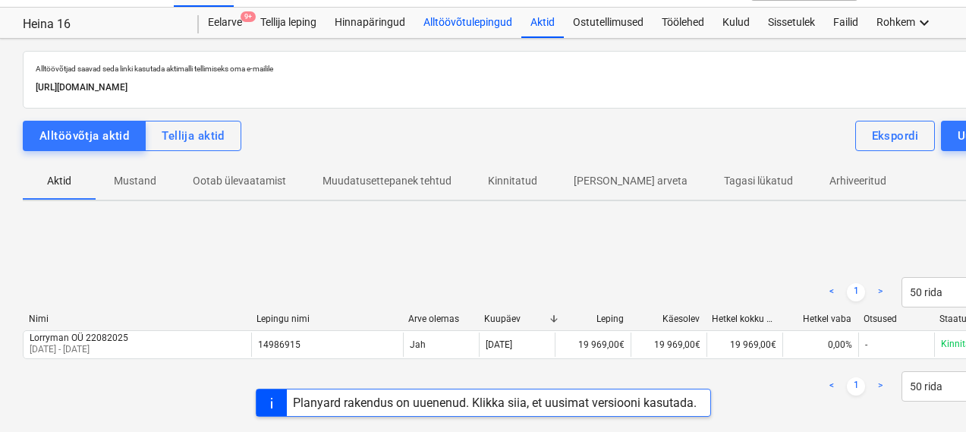
click at [463, 16] on div "Alltöövõtulepingud" at bounding box center [467, 23] width 107 height 30
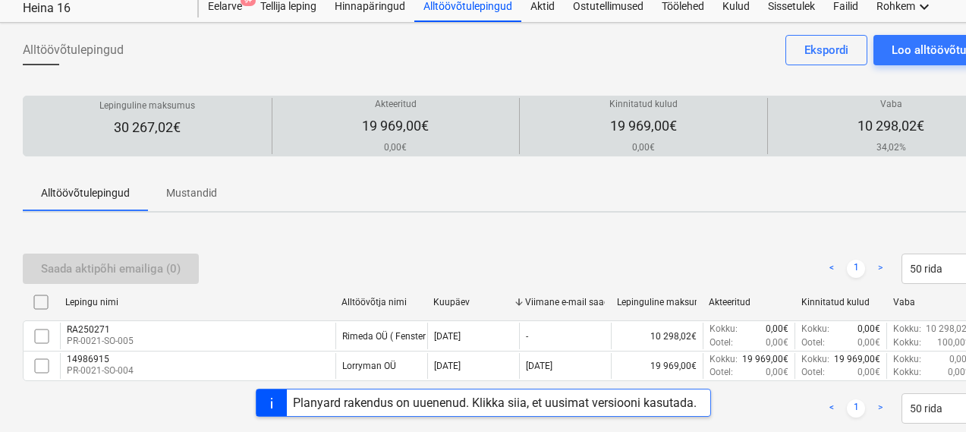
scroll to position [42, 0]
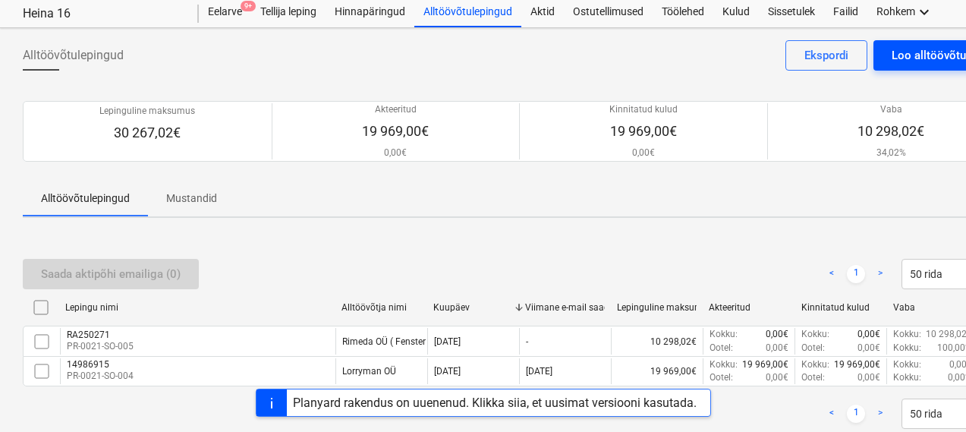
click at [936, 58] on div "Loo alltöövõtuleping" at bounding box center [943, 56] width 105 height 20
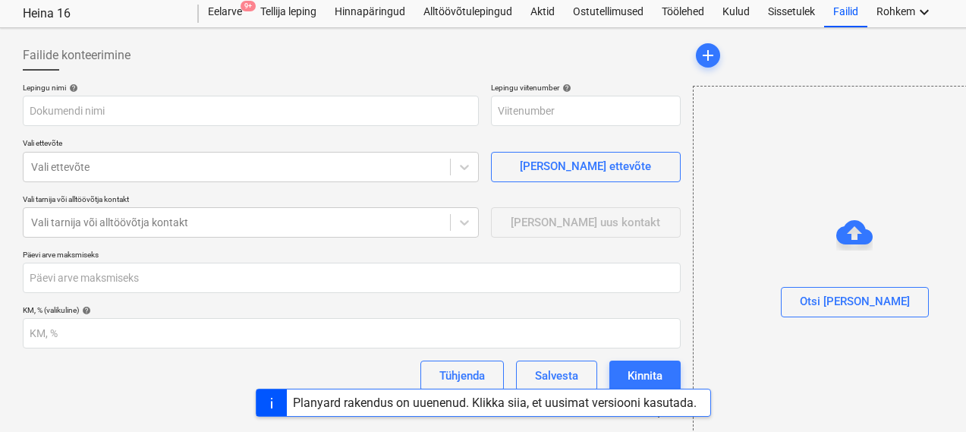
type input "PR-0021-SO-006"
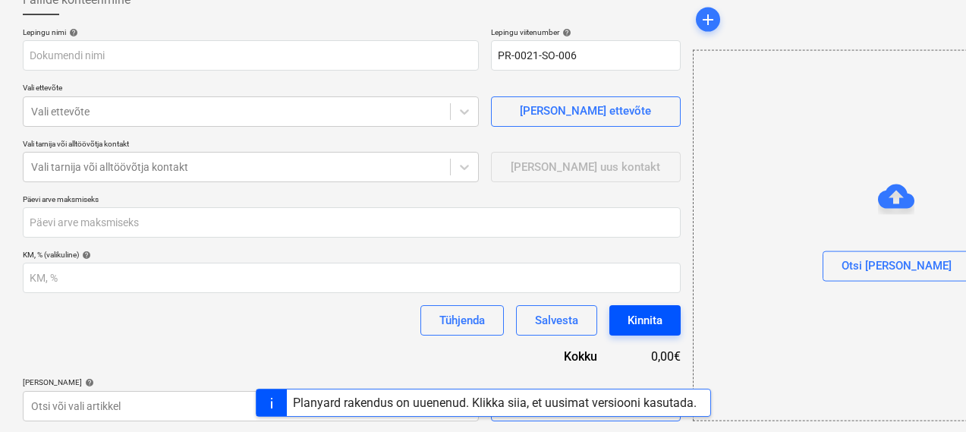
scroll to position [99, 0]
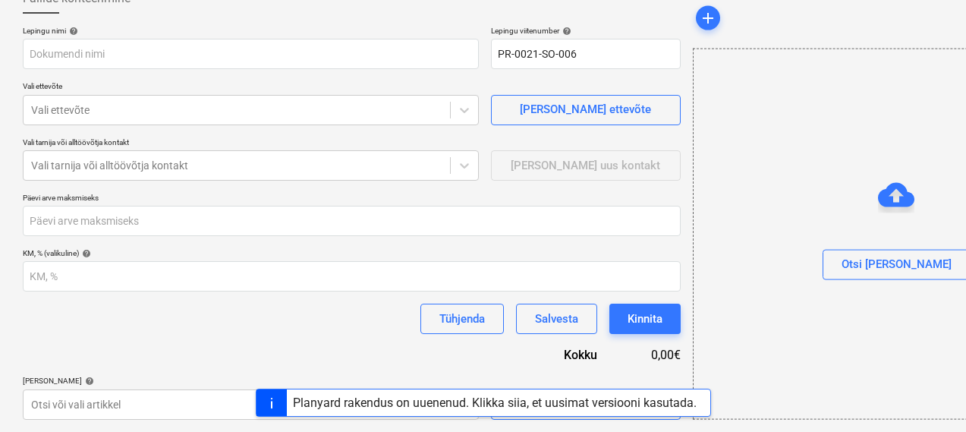
click at [344, 404] on div "Planyard rakendus on uuenenud. Klikka siia, et uusimat versiooni kasutada." at bounding box center [495, 402] width 404 height 14
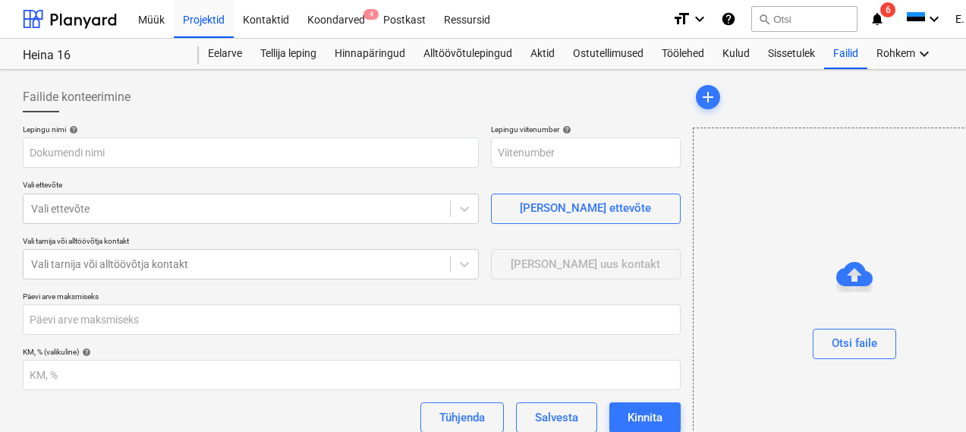
type input "PR-0021-SO-007"
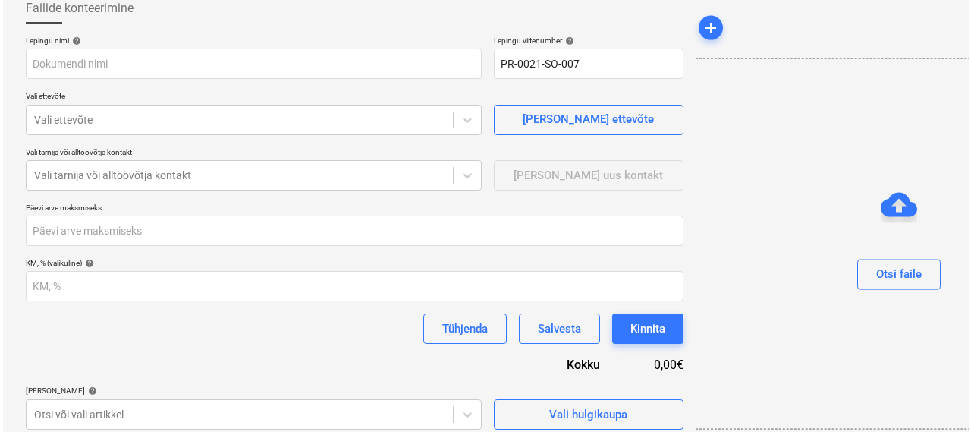
scroll to position [99, 0]
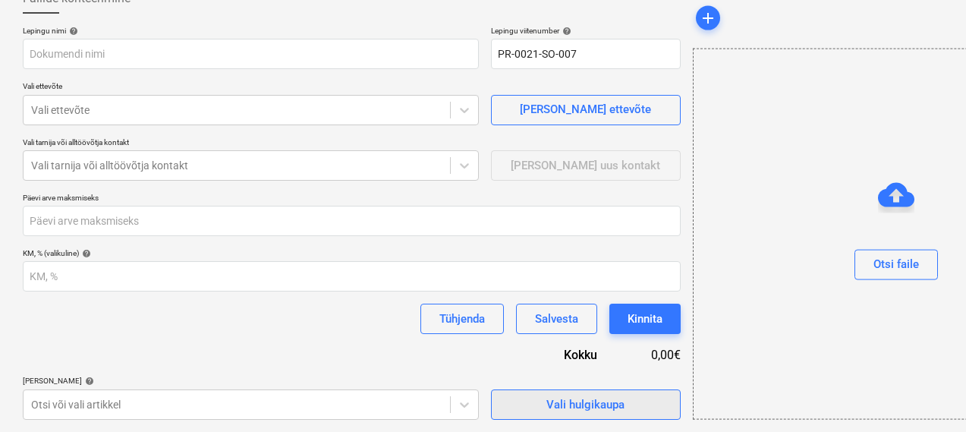
click at [491, 391] on button "Vali hulgikaupa" at bounding box center [586, 404] width 190 height 30
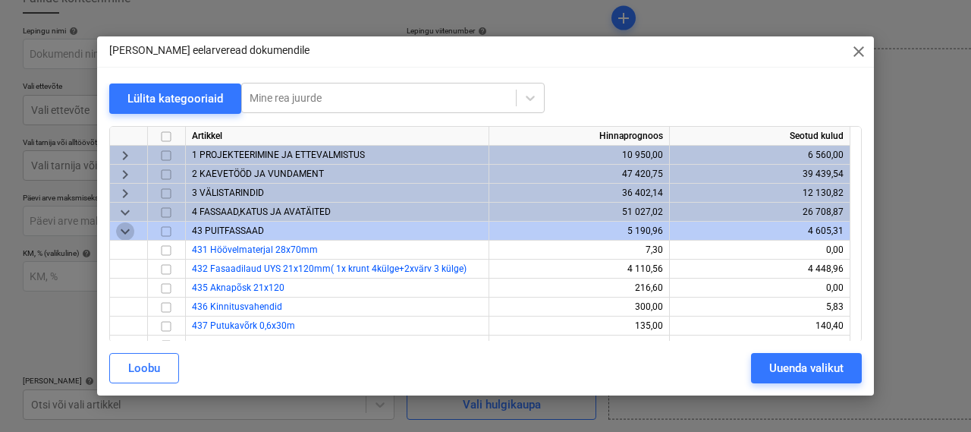
click at [125, 232] on span "keyboard_arrow_down" at bounding box center [125, 231] width 18 height 18
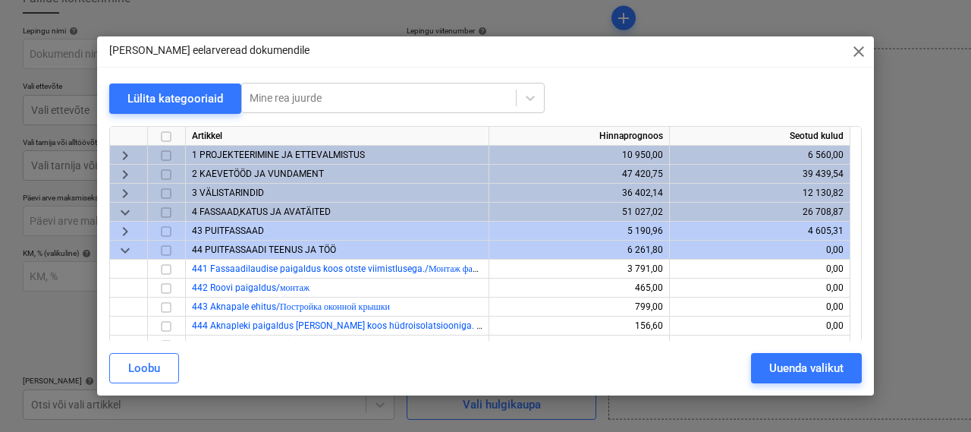
scroll to position [2, 0]
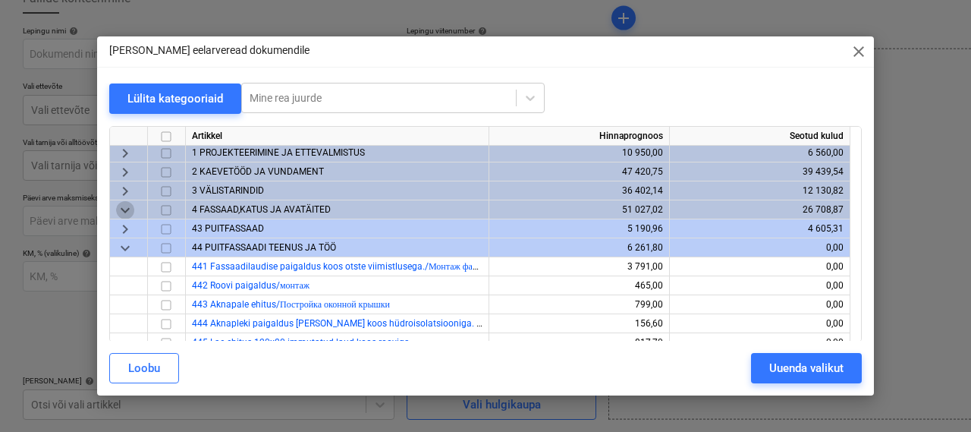
click at [127, 207] on span "keyboard_arrow_down" at bounding box center [125, 210] width 18 height 18
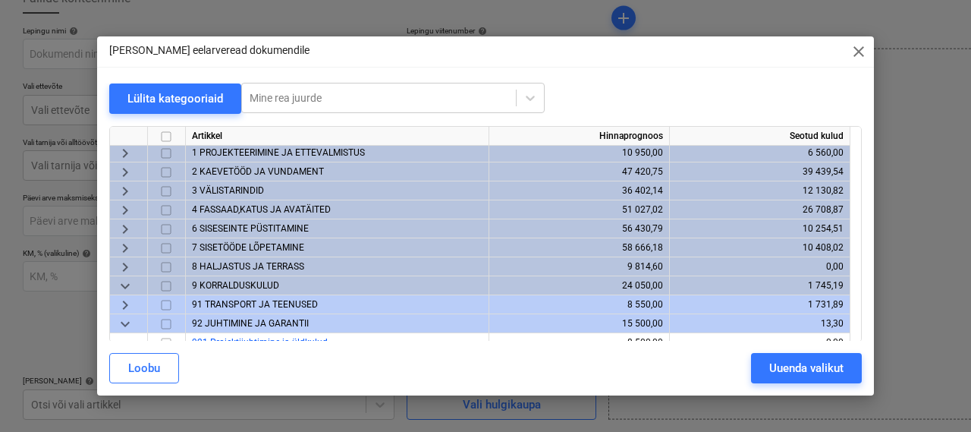
click at [124, 229] on span "keyboard_arrow_right" at bounding box center [125, 229] width 18 height 18
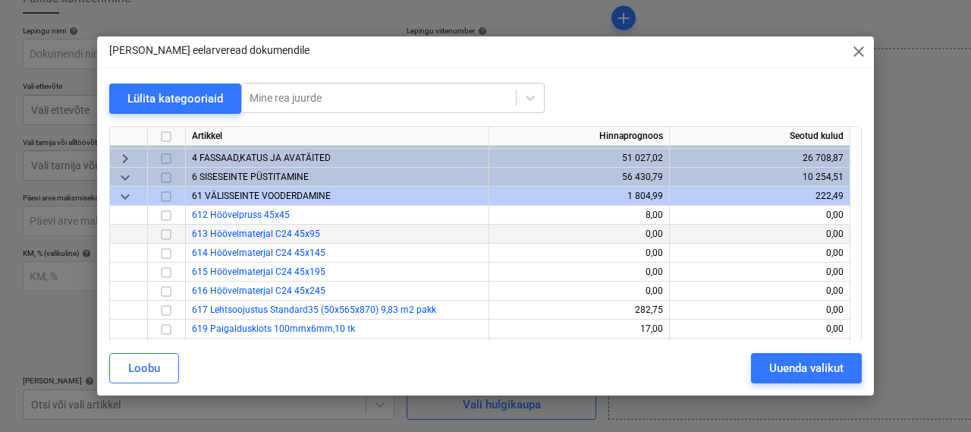
scroll to position [52, 0]
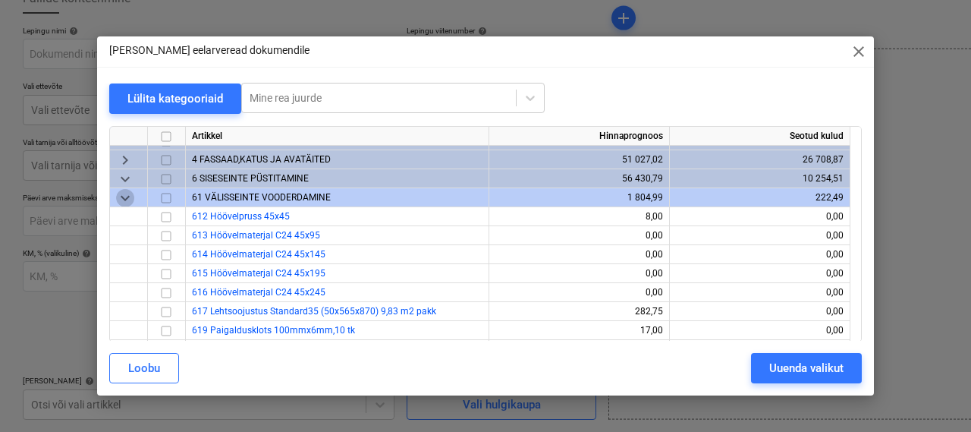
click at [123, 192] on span "keyboard_arrow_down" at bounding box center [125, 198] width 18 height 18
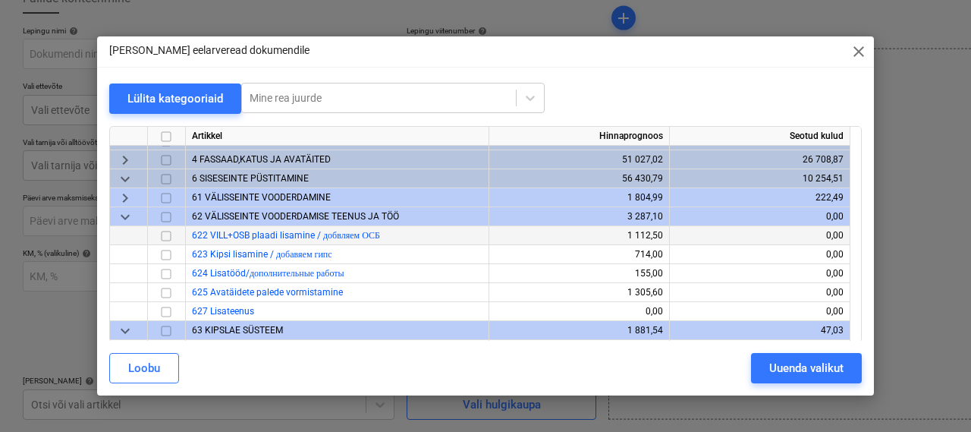
click at [163, 234] on input "checkbox" at bounding box center [166, 236] width 18 height 18
